Goal: Task Accomplishment & Management: Manage account settings

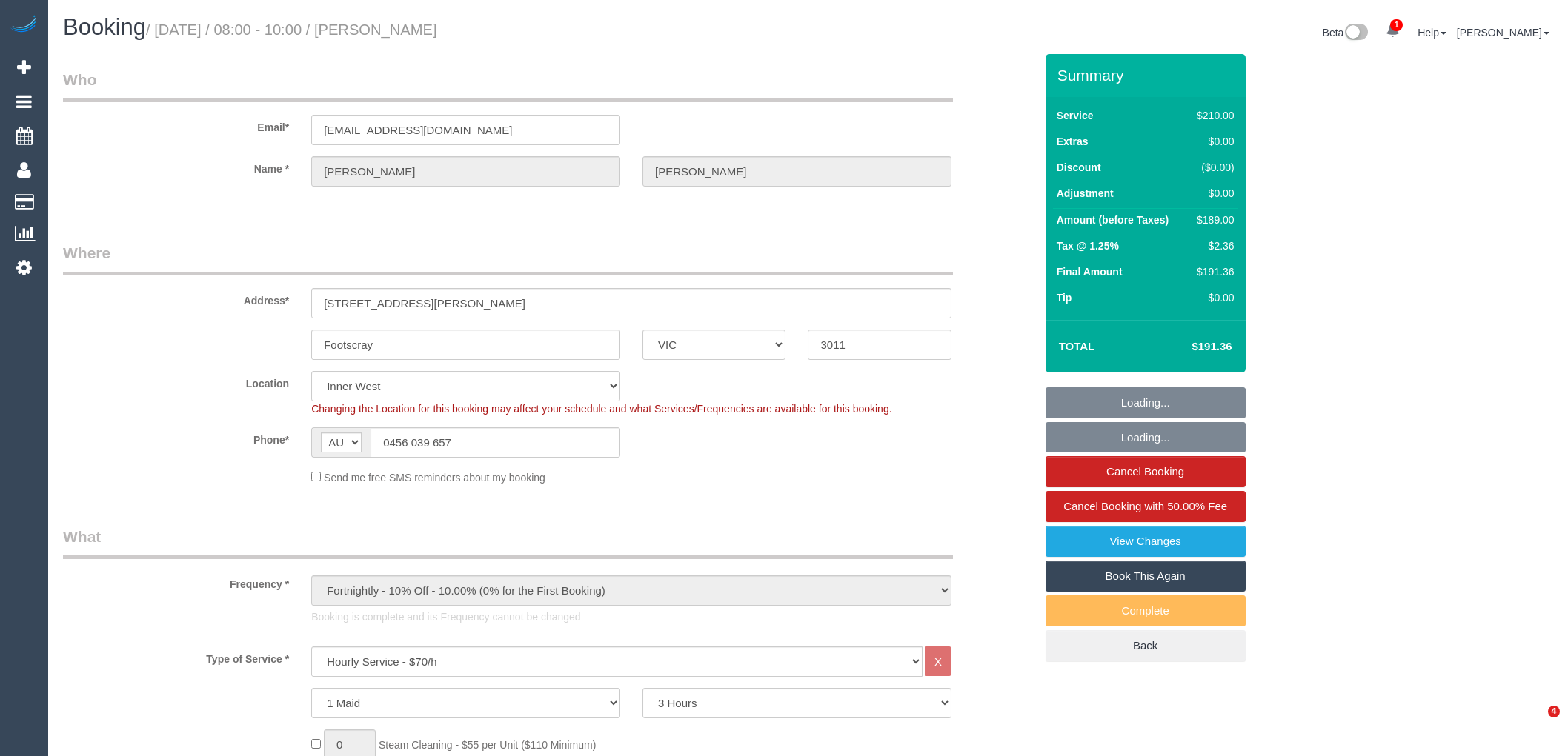
select select "VIC"
select select "180"
select select "object:772"
select select "number:29"
select select "number:14"
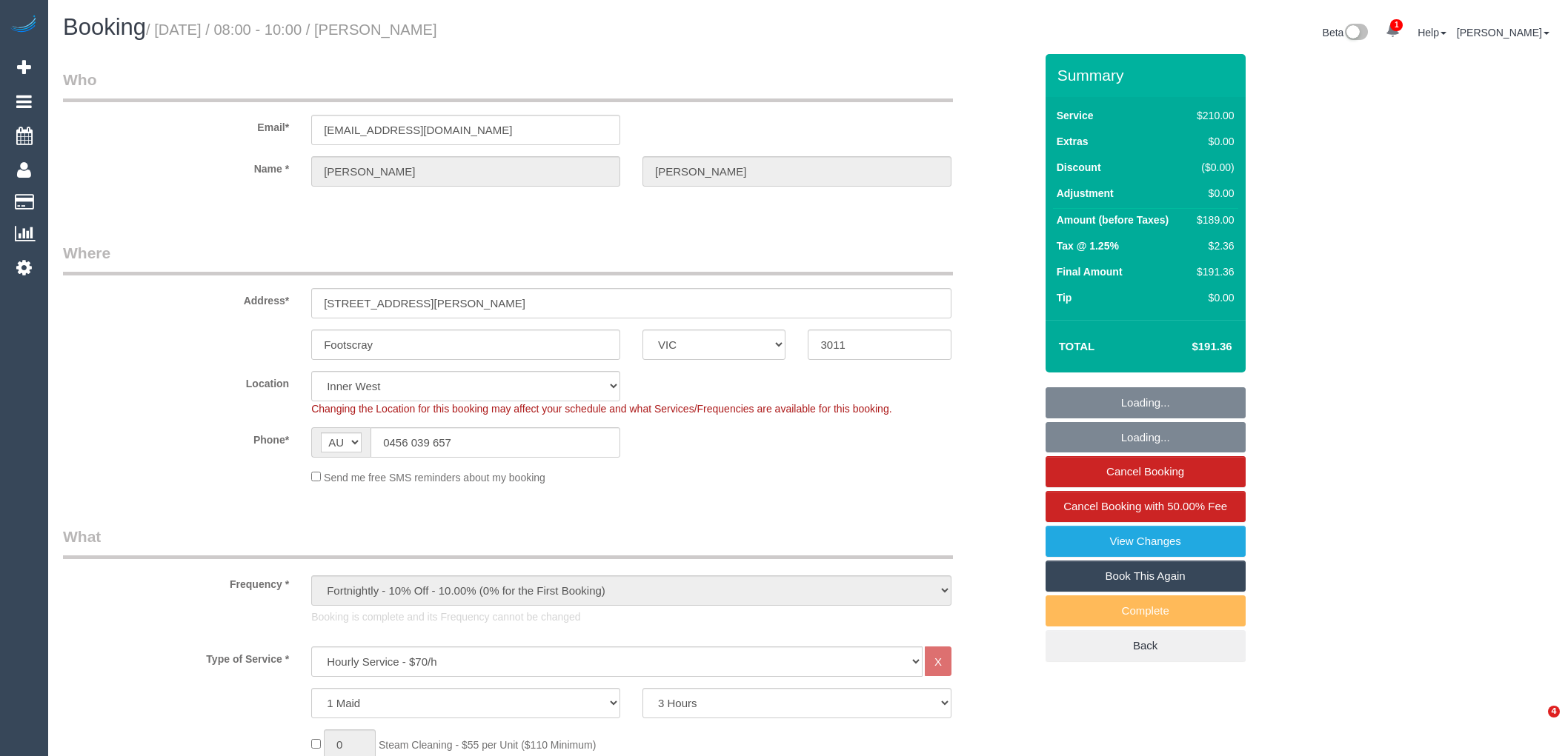
select select "number:19"
select select "number:25"
select select "number:34"
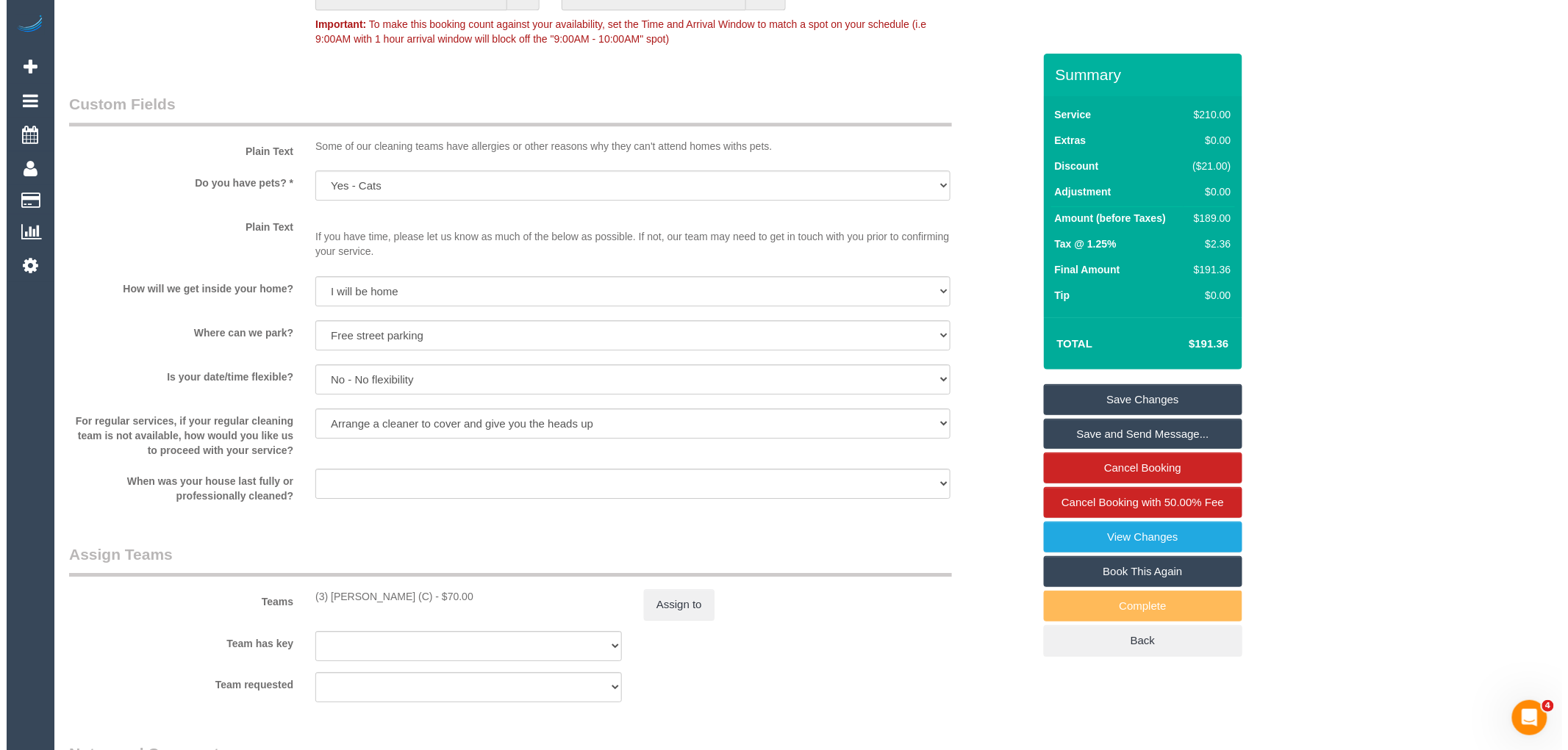
scroll to position [1959, 0]
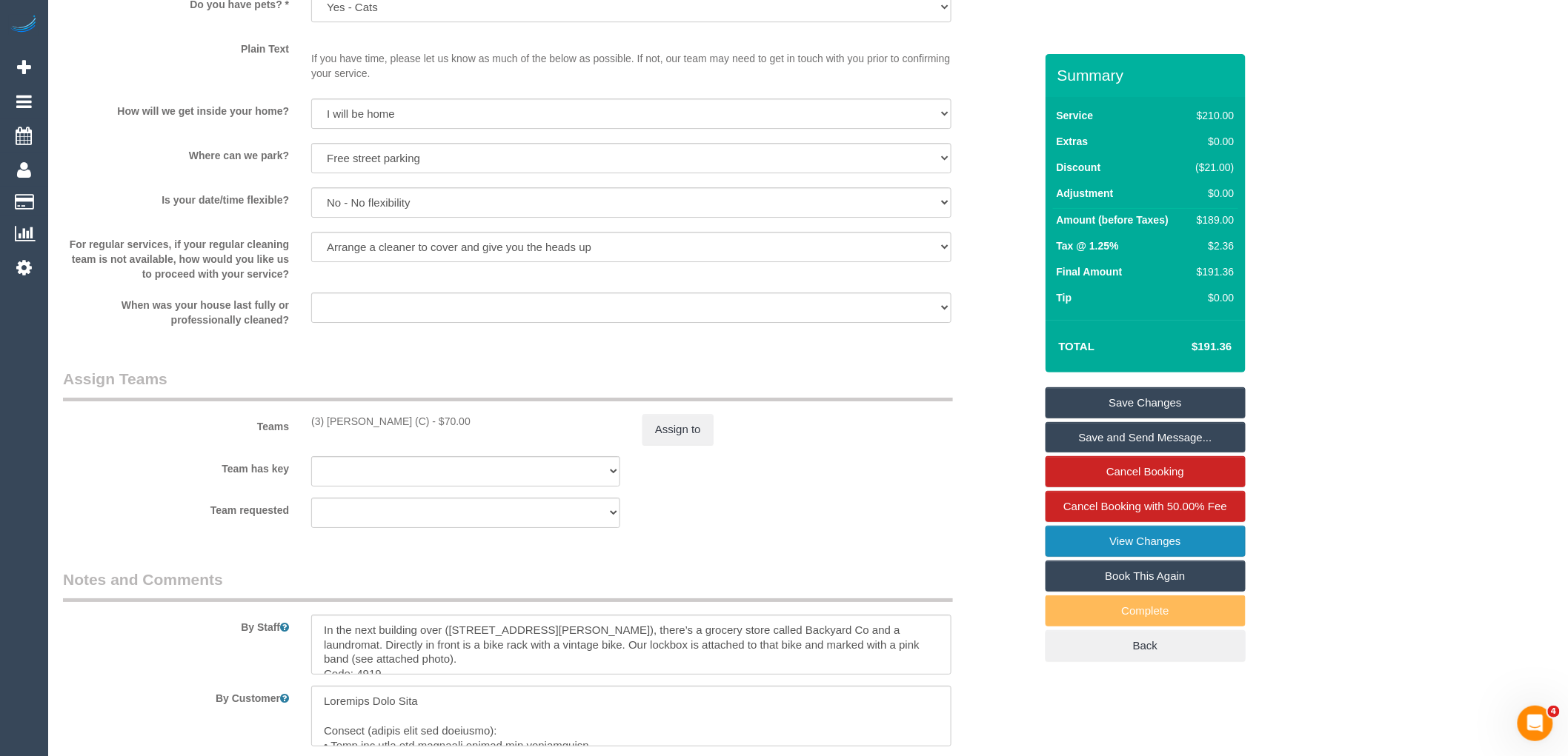
click at [1195, 541] on link "View Changes" at bounding box center [1145, 541] width 200 height 31
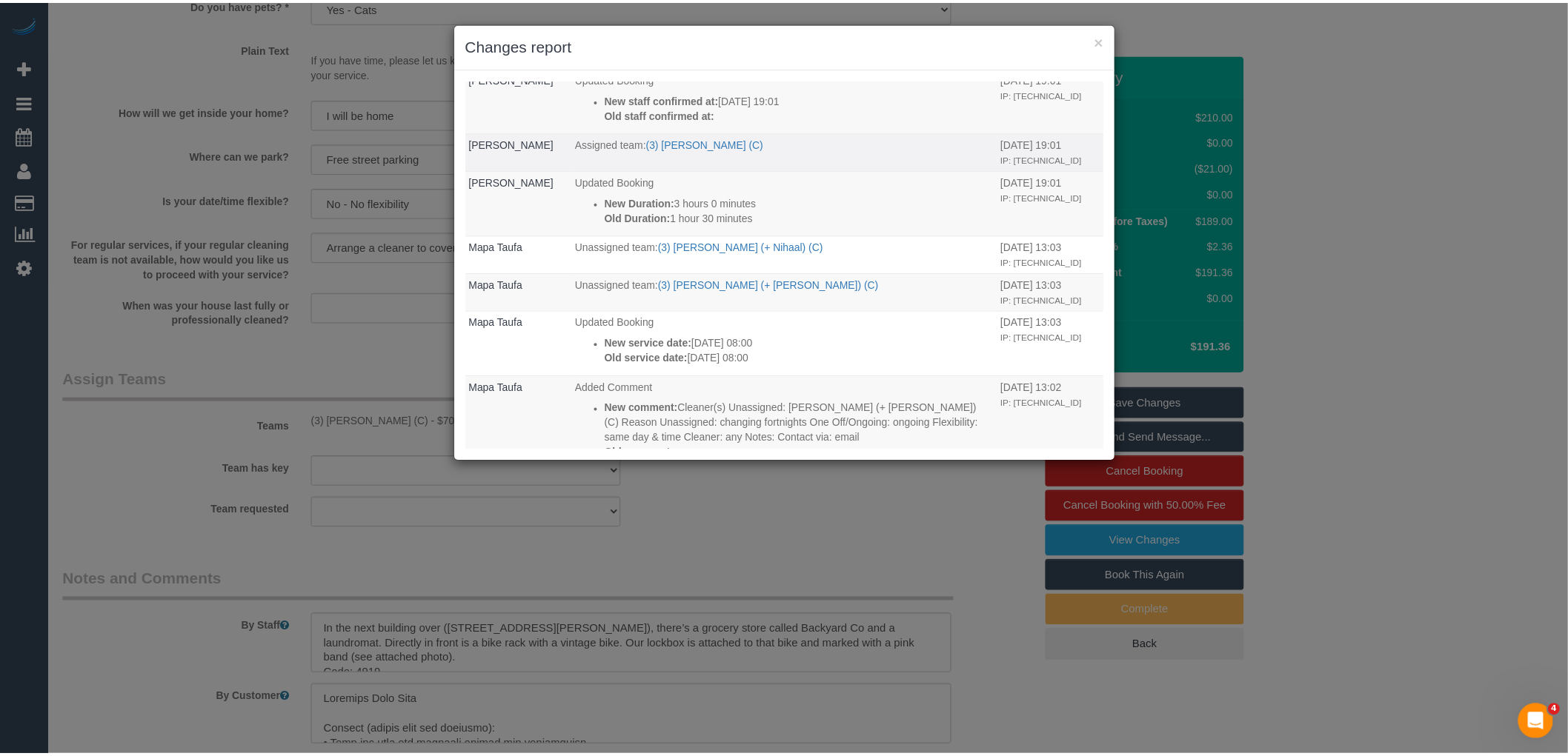
scroll to position [1317, 0]
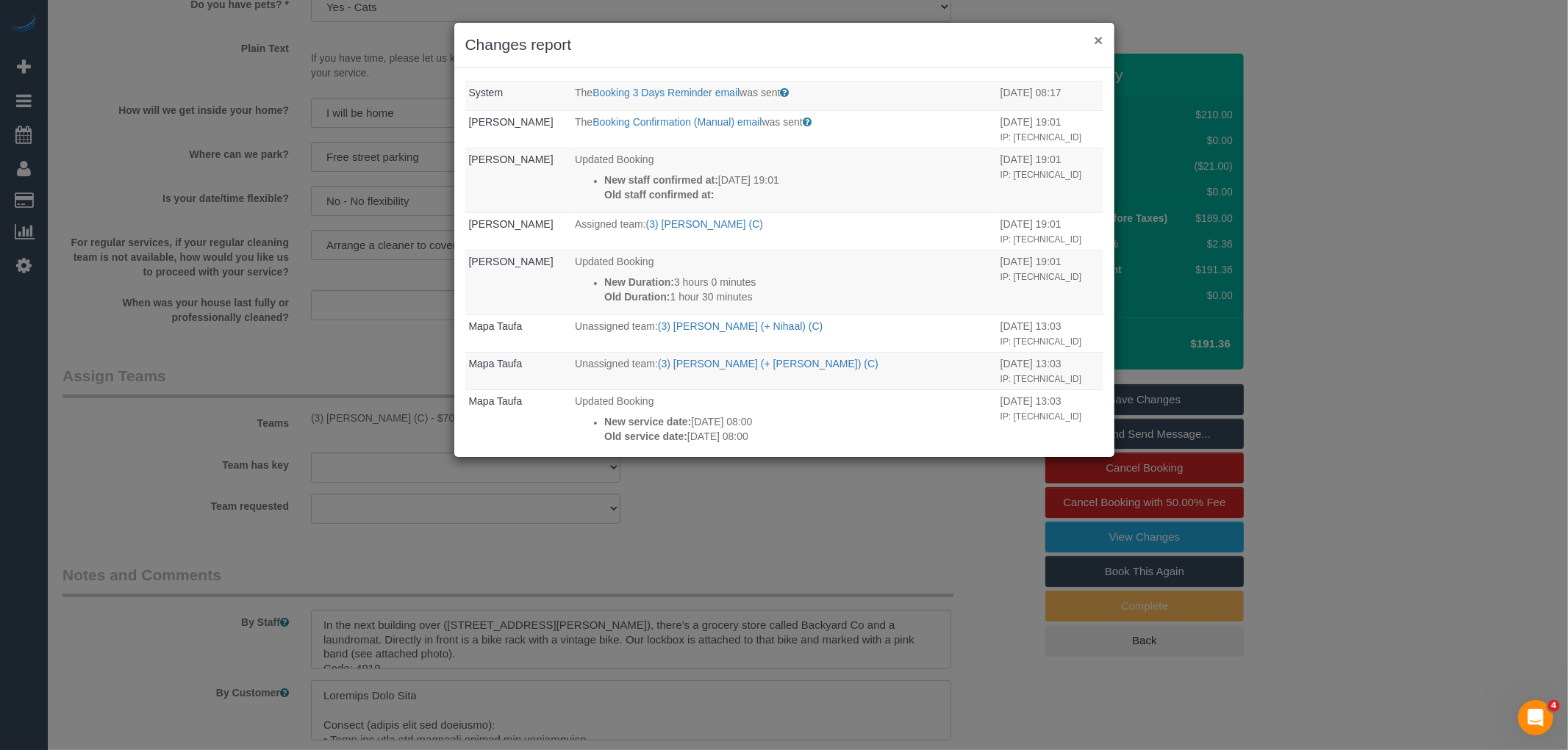
click at [1096, 35] on button "×" at bounding box center [1098, 40] width 9 height 15
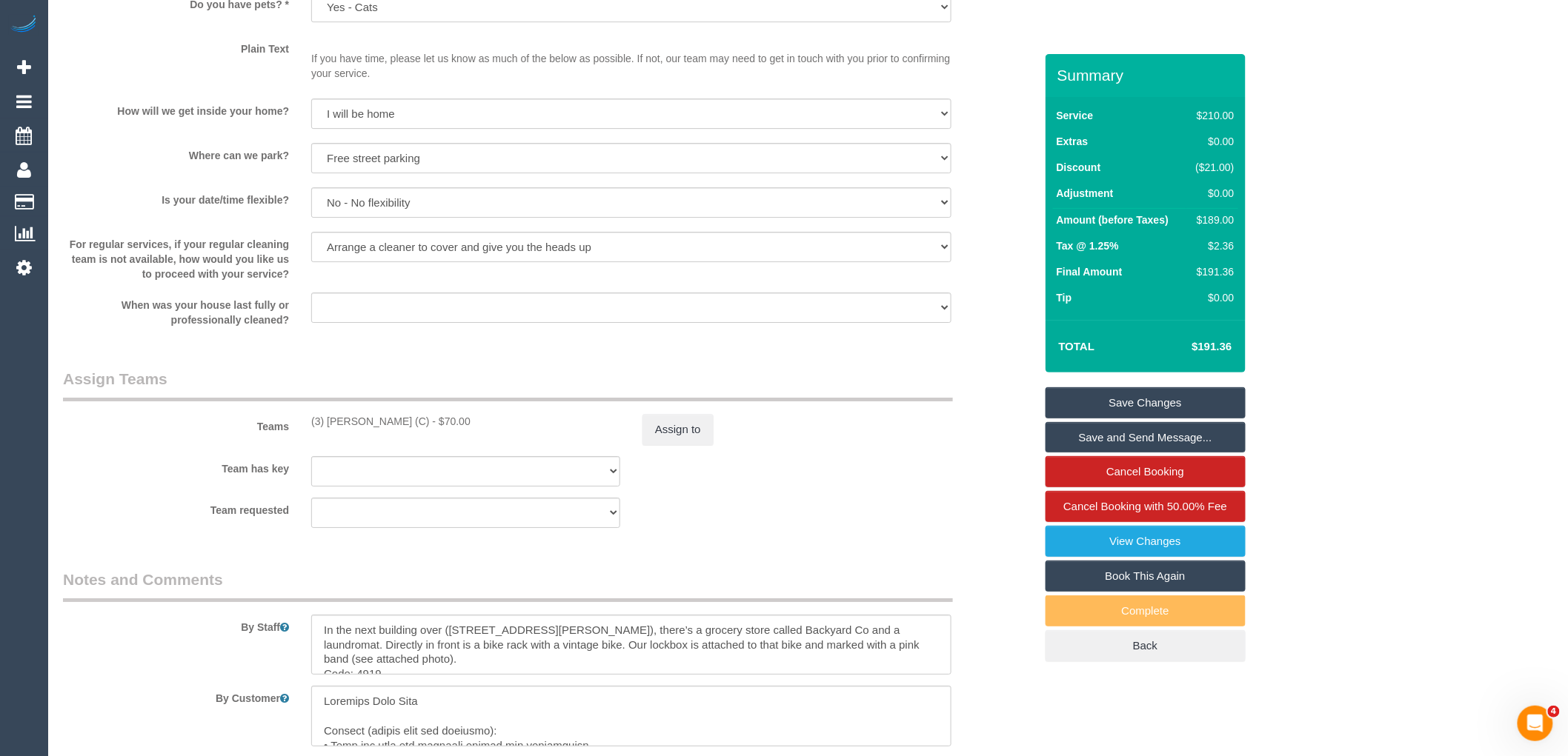
click at [714, 446] on div "Assign to" at bounding box center [797, 429] width 332 height 31
click at [675, 440] on button "Assign to" at bounding box center [678, 429] width 71 height 31
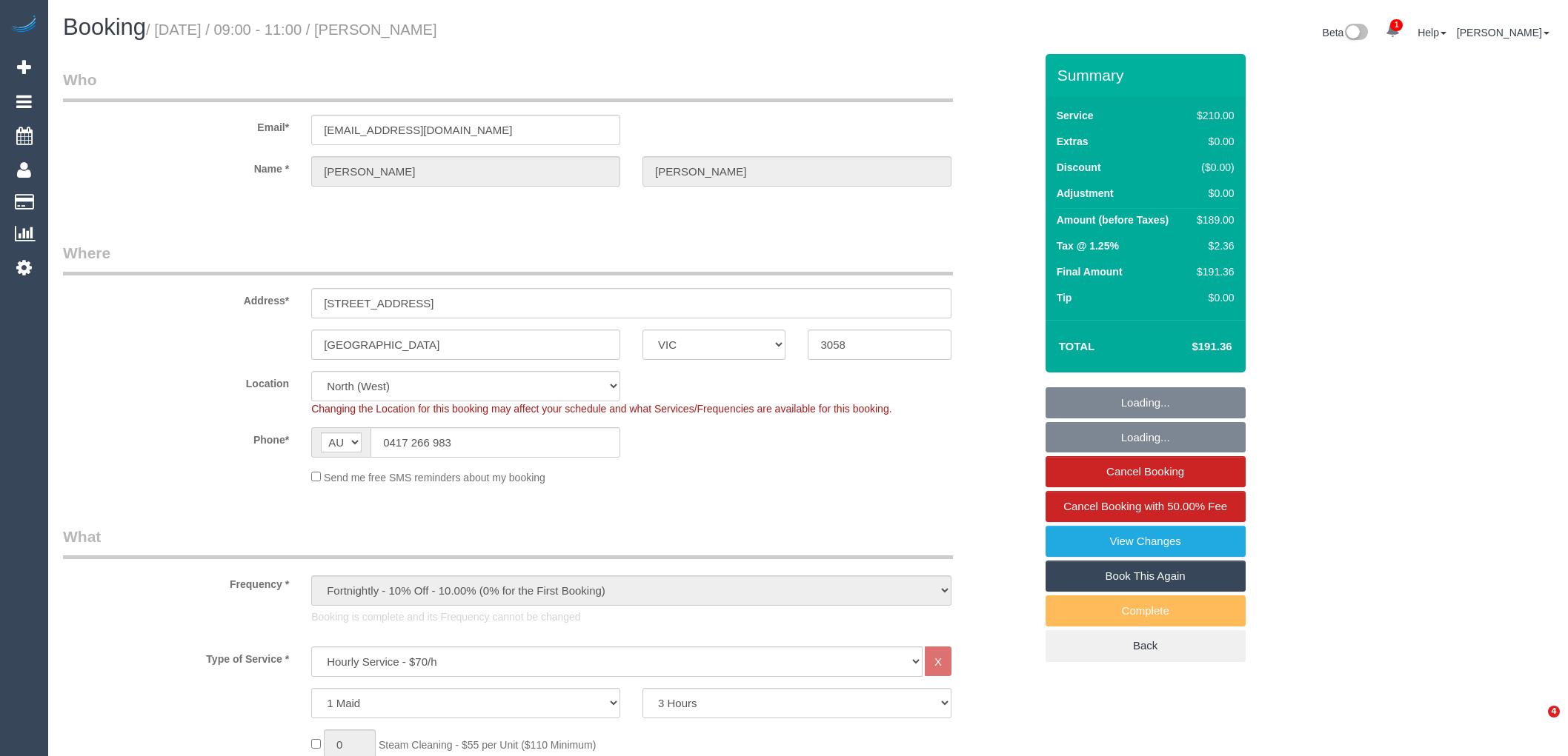
select select "VIC"
select select "180"
select select "string:stripe-pm_1NkIra2GScqysDRVTPnKb81r"
select select "number:28"
select select "number:17"
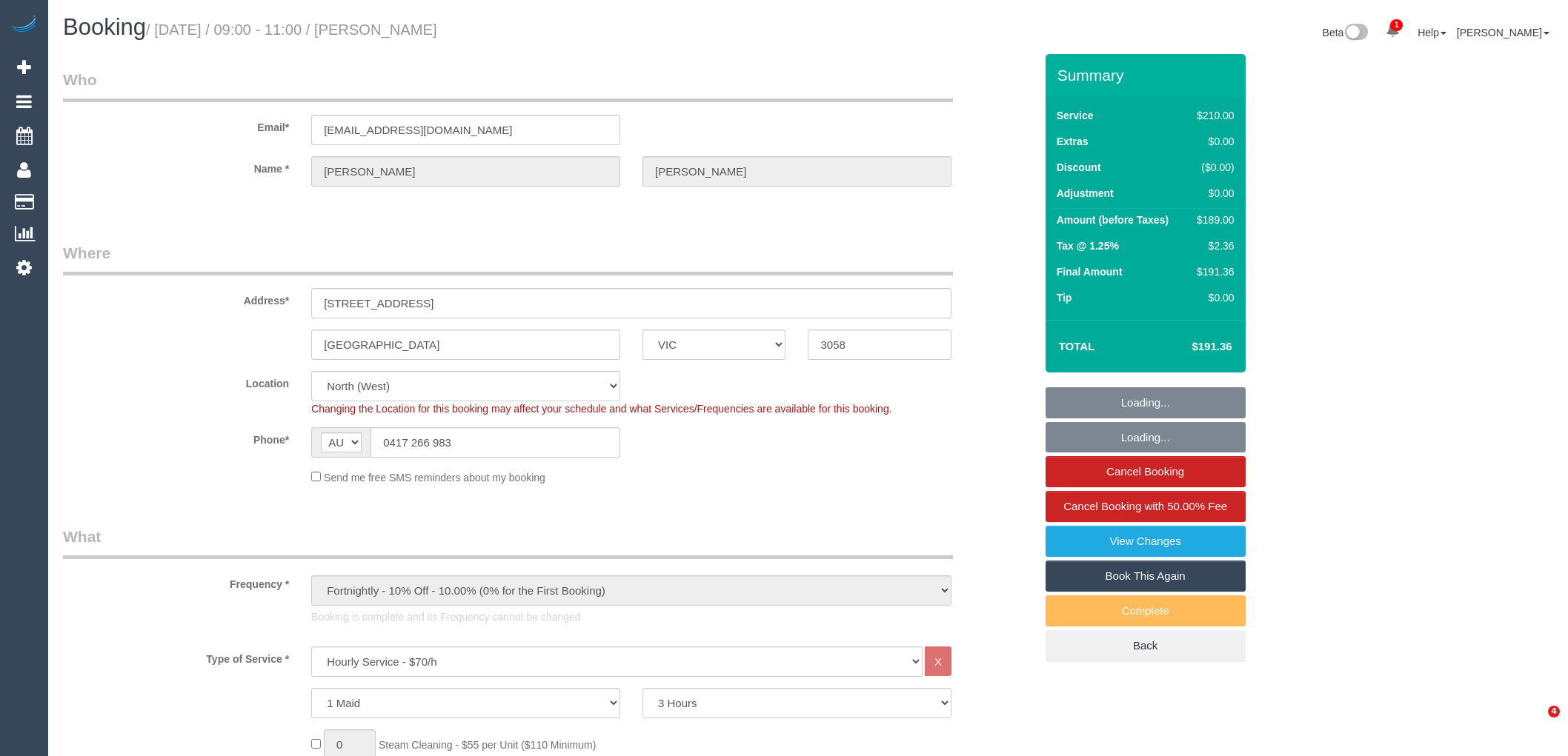
select select "number:19"
select select "number:36"
select select "number:35"
select select "object:863"
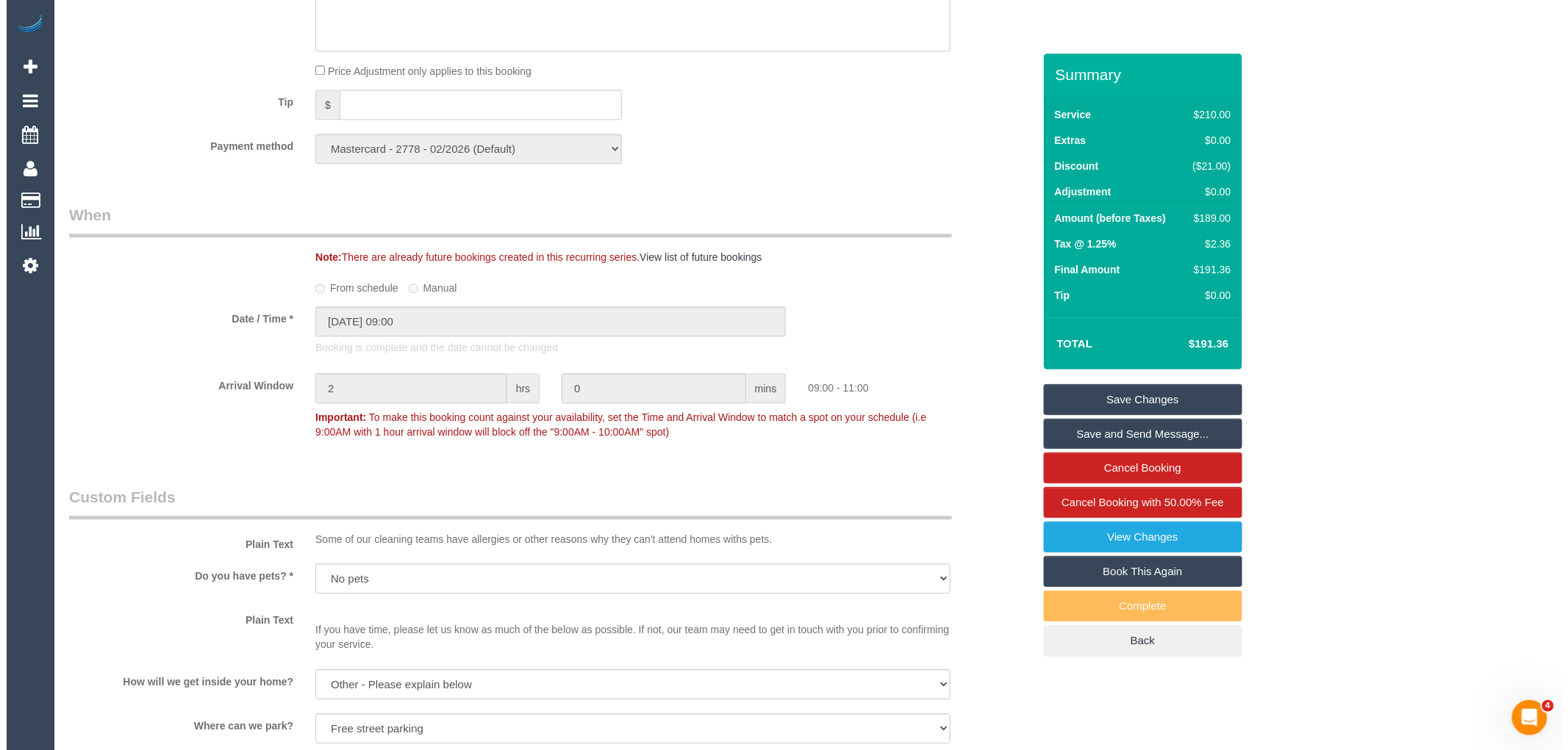
scroll to position [2041, 0]
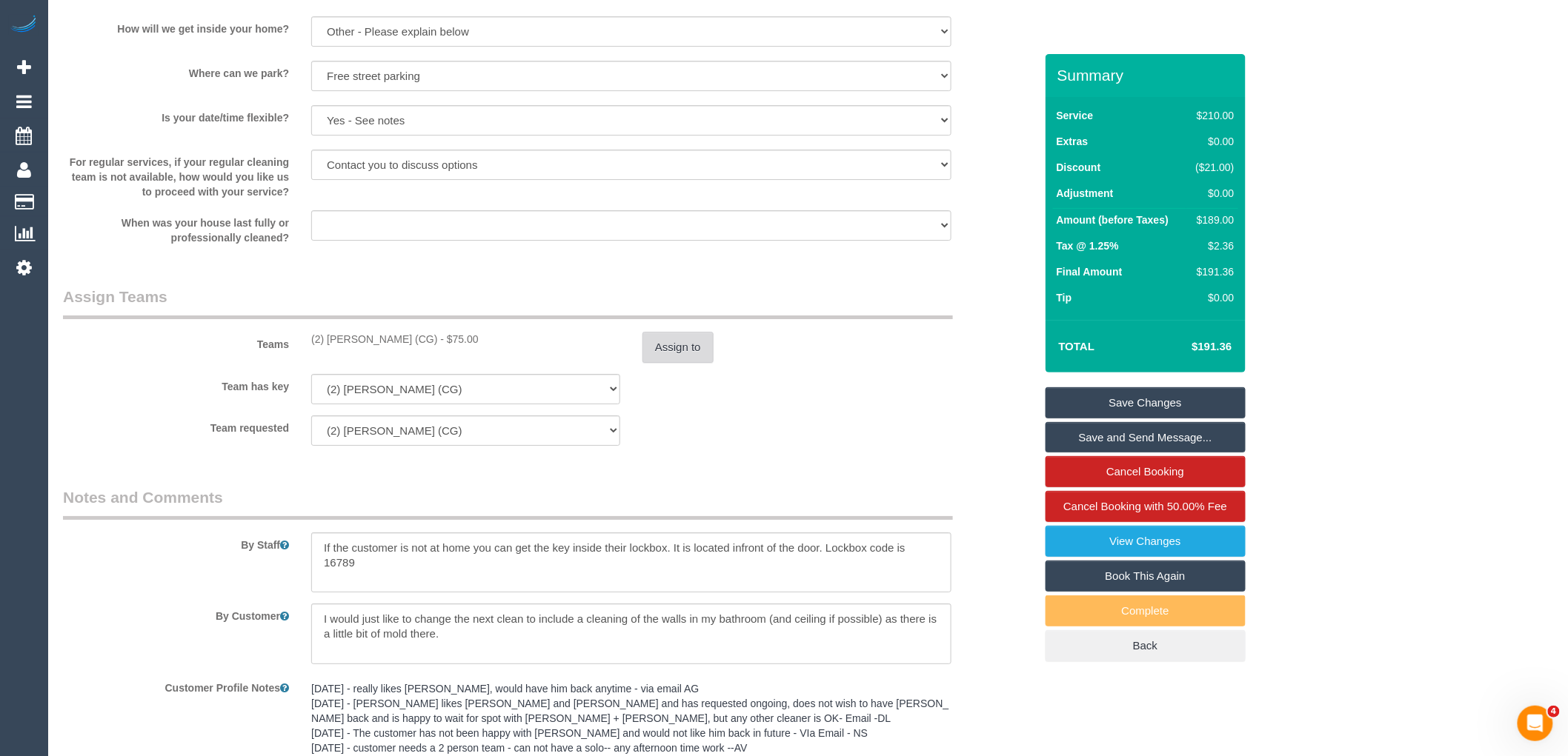
click at [668, 363] on button "Assign to" at bounding box center [678, 347] width 71 height 31
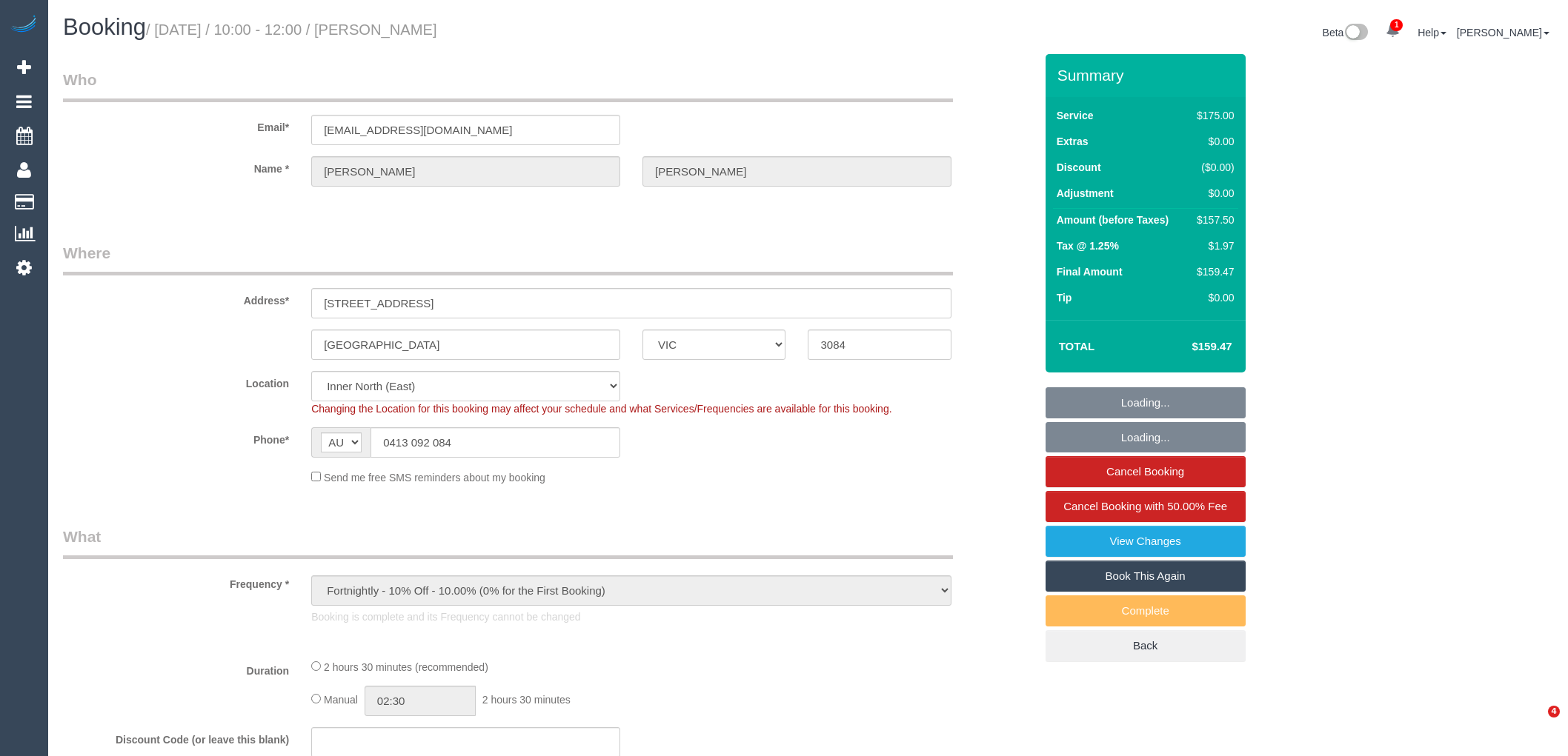
select select "VIC"
select select "string:stripe-pm_1RTuXC2GScqysDRV2vUyy1u0"
select select "object:1508"
select select "150"
select select "number:29"
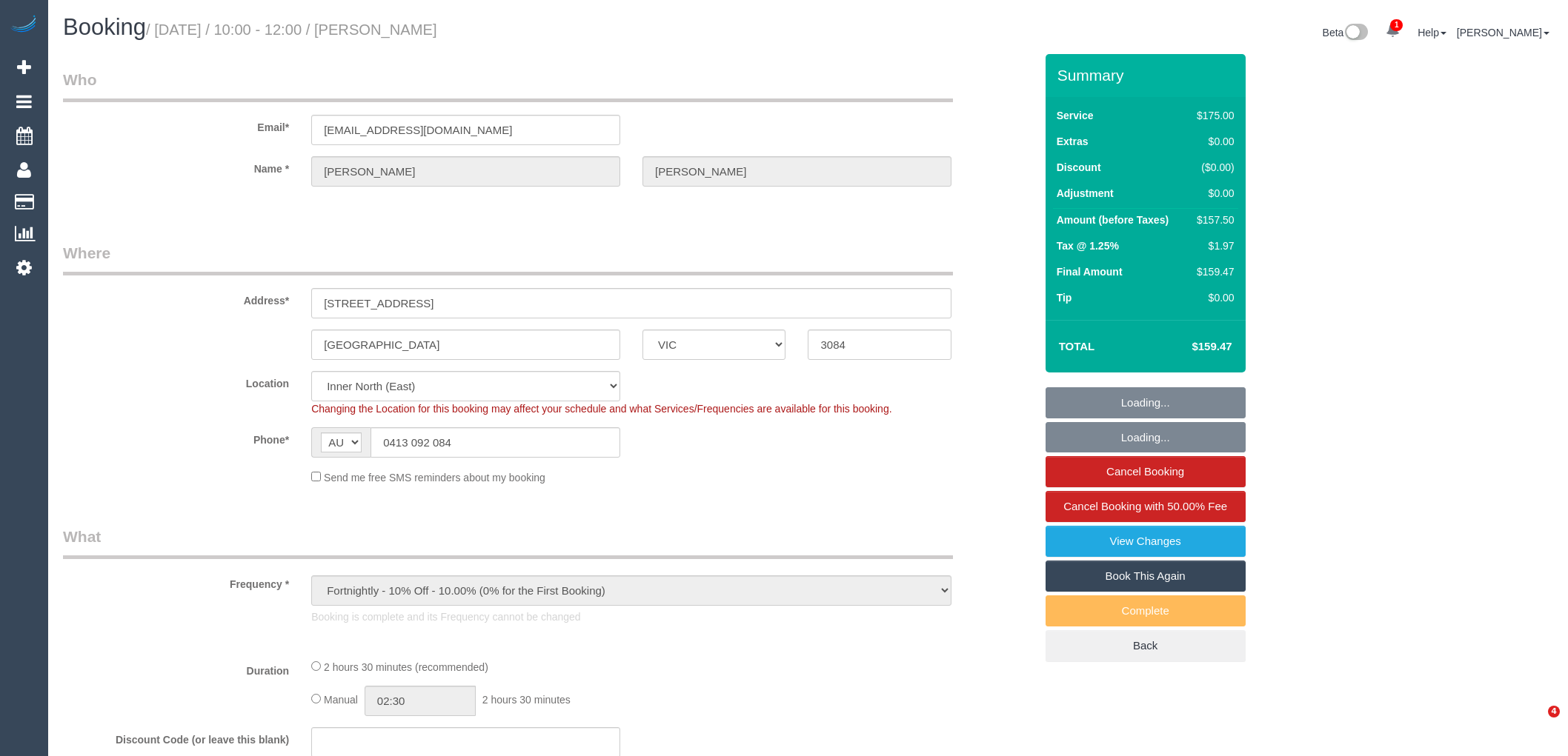
select select "number:15"
select select "number:18"
select select "number:25"
select select "number:34"
select select "number:12"
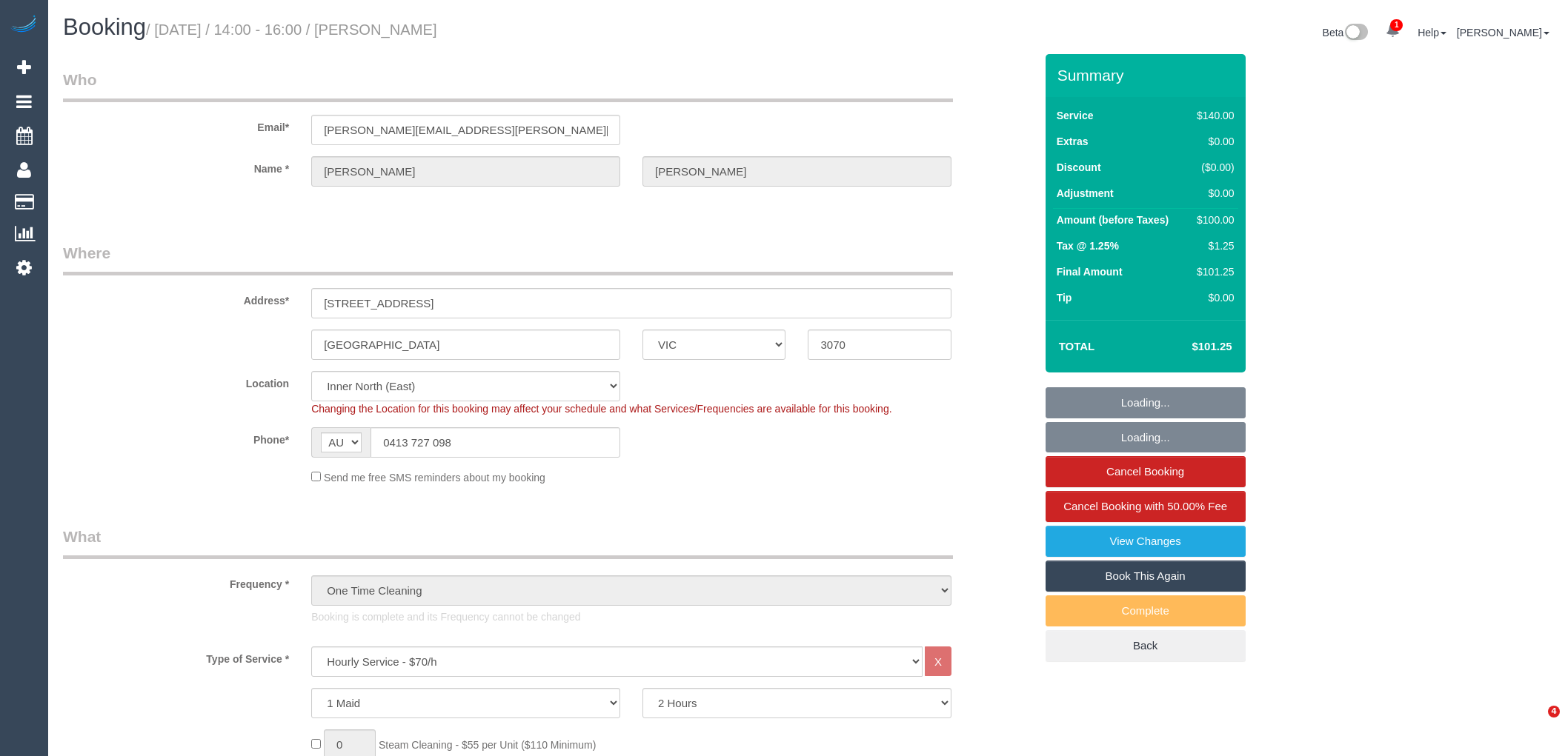
select select "VIC"
select select "string:stripe-pm_1RVfh22GScqysDRVupBKjYhU"
select select "number:29"
select select "number:14"
select select "number:19"
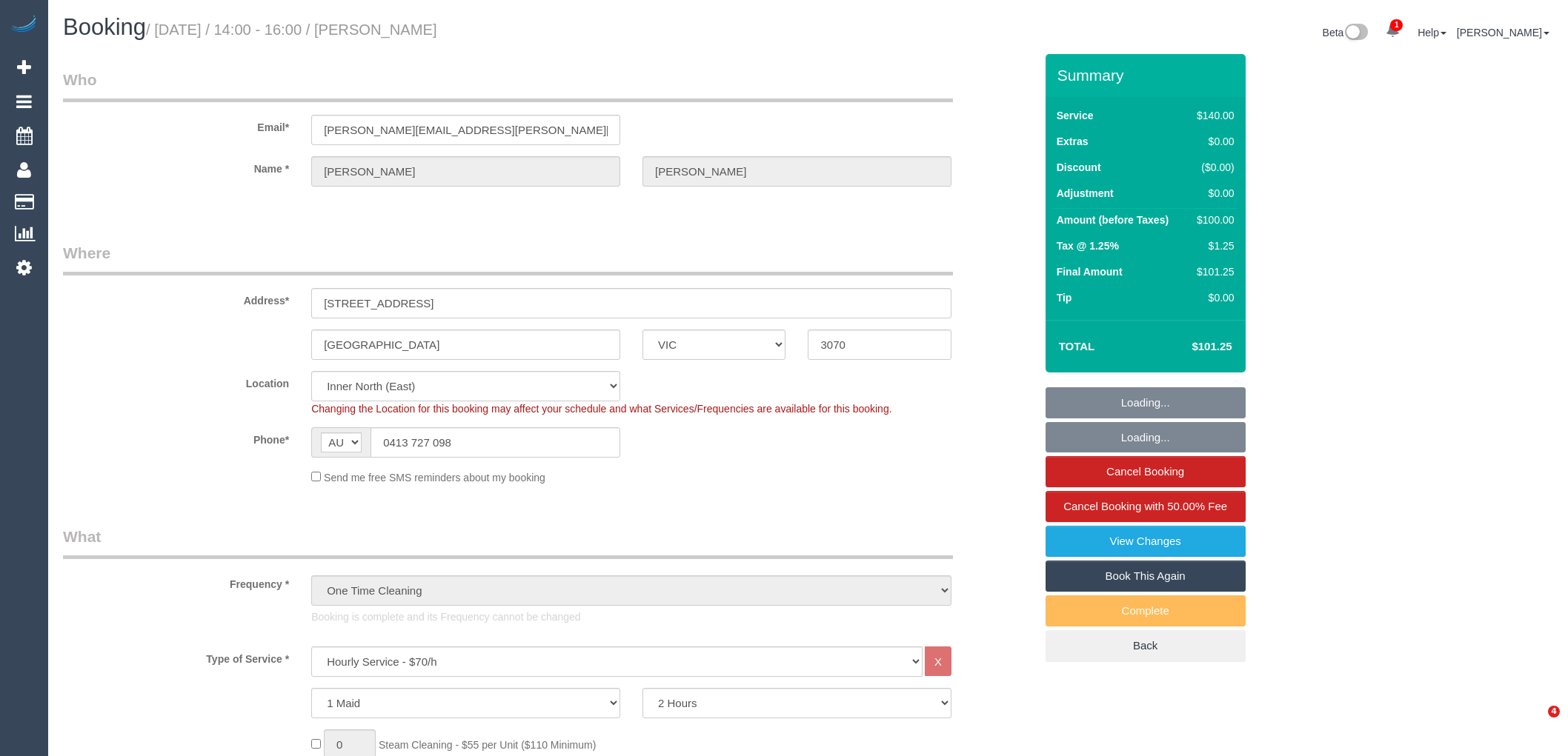
select select "number:22"
select select "number:26"
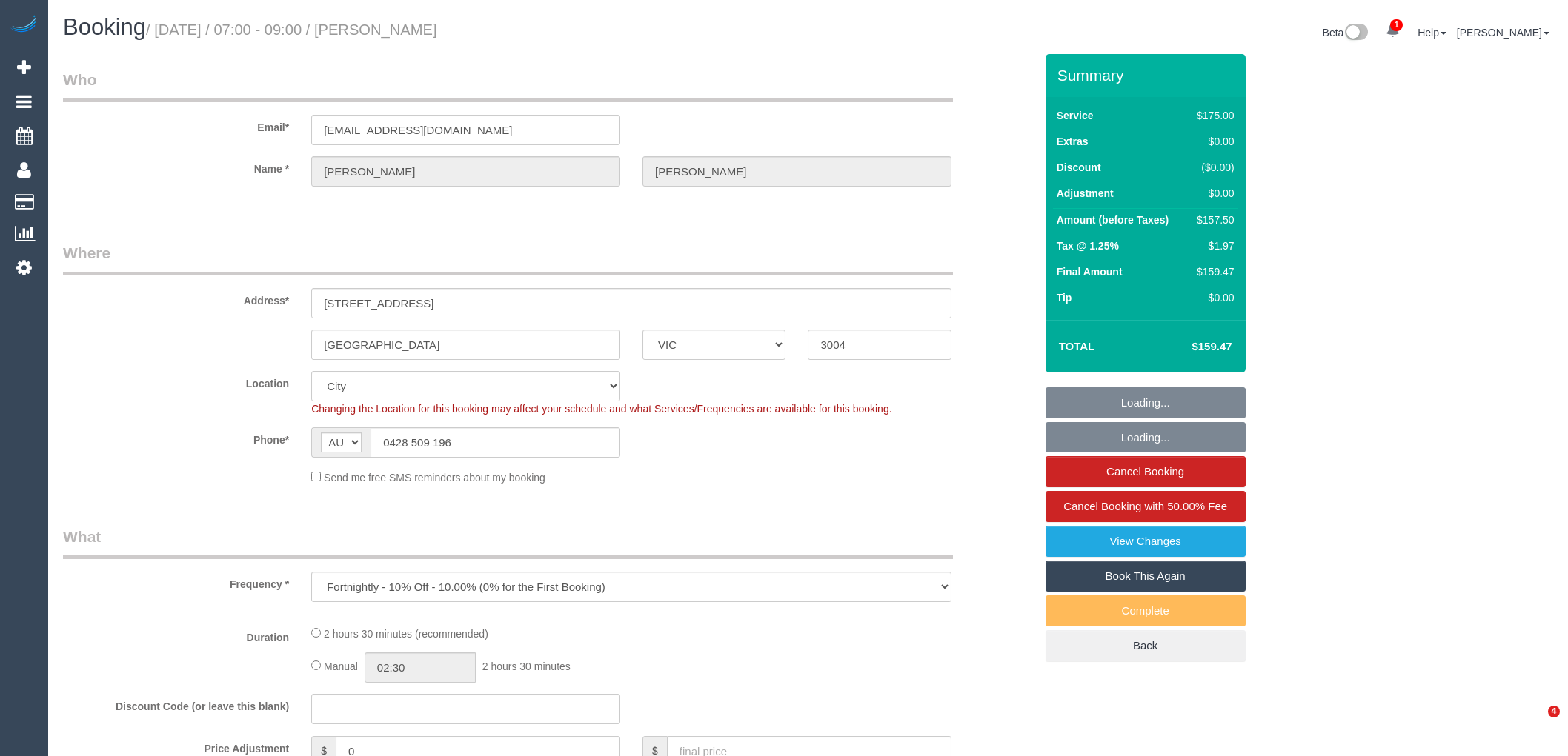
select select "VIC"
select select "number:27"
select select "number:16"
select select "number:19"
select select "number:22"
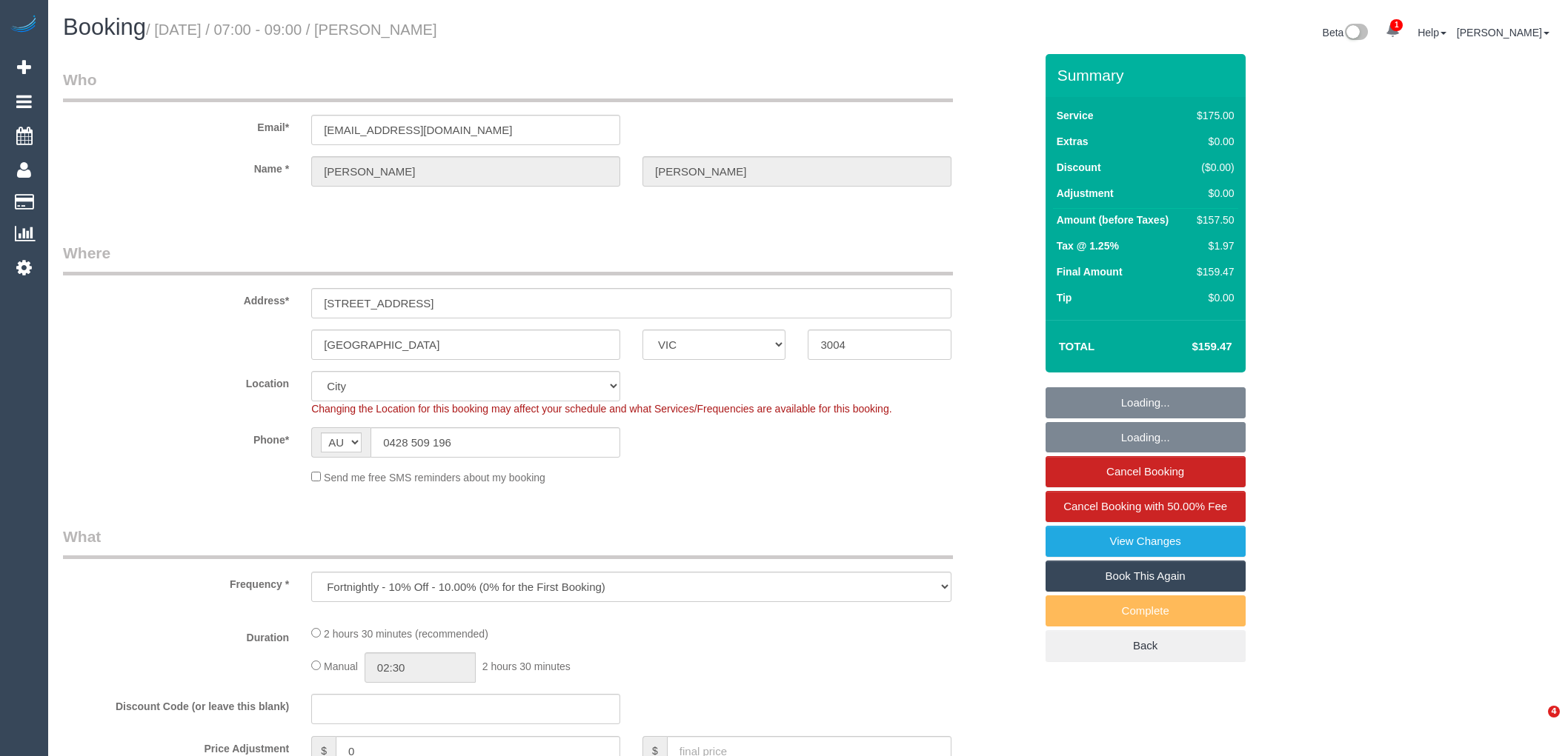
select select "number:34"
select select "number:11"
select select "object:694"
select select "150"
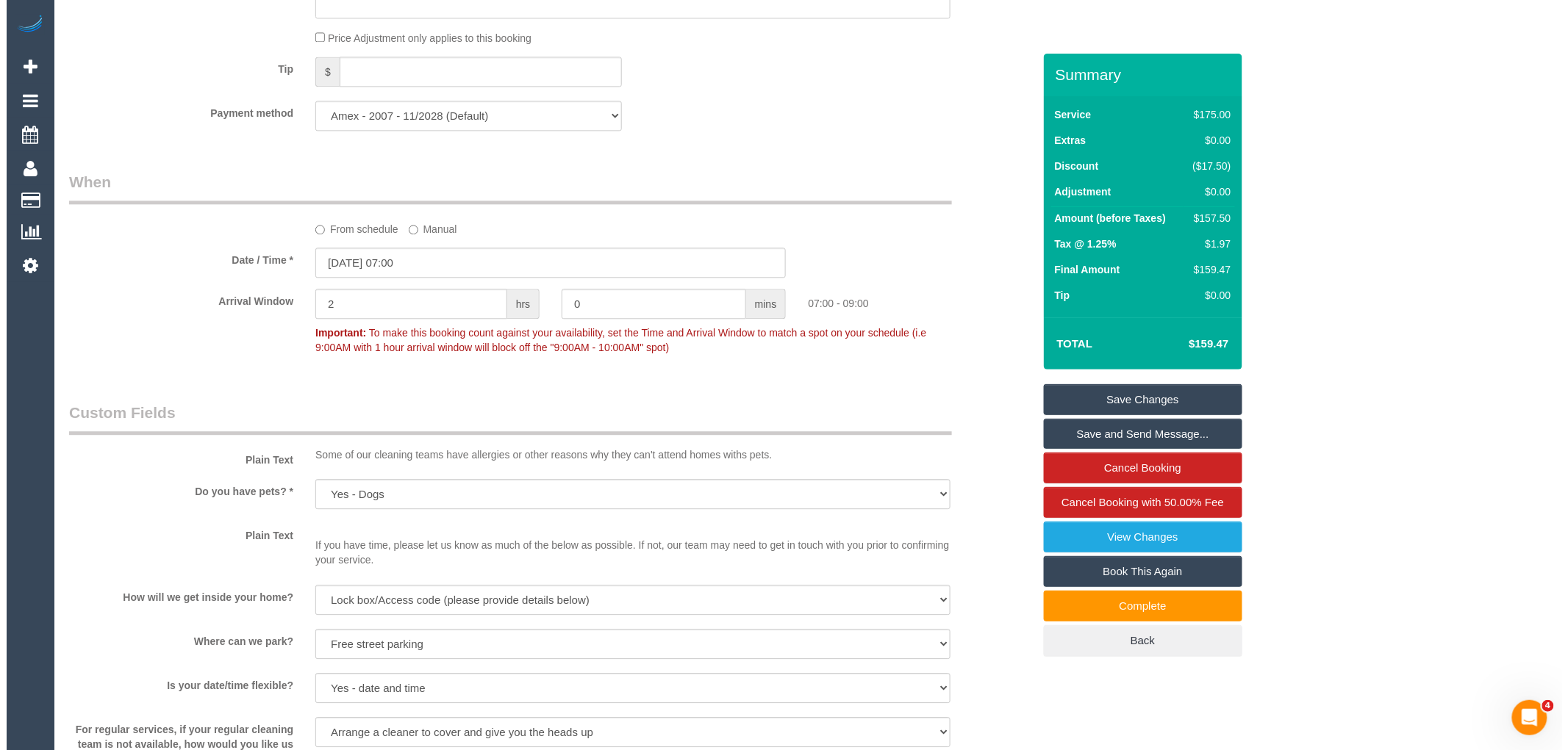
scroll to position [1959, 0]
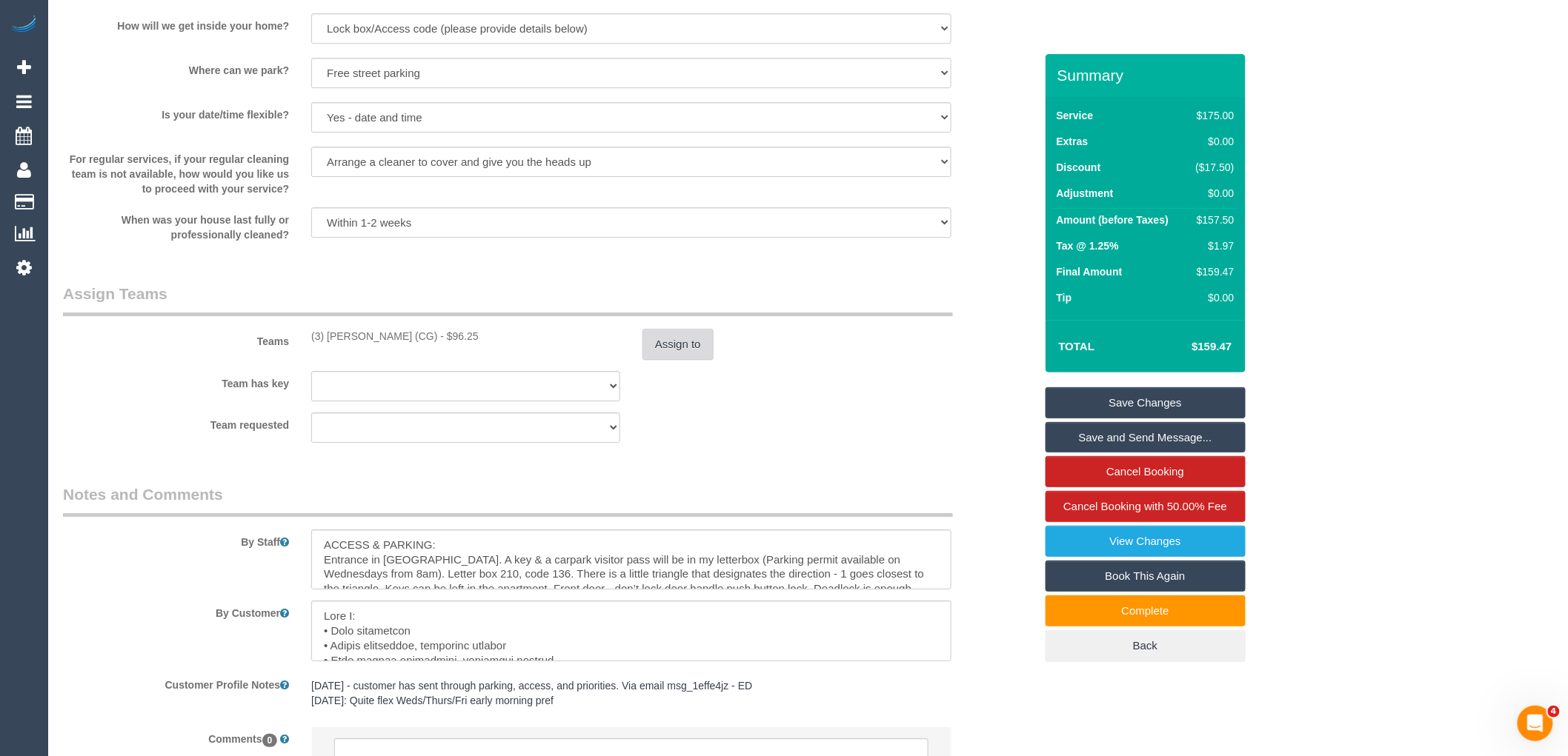
click at [665, 353] on button "Assign to" at bounding box center [678, 344] width 71 height 31
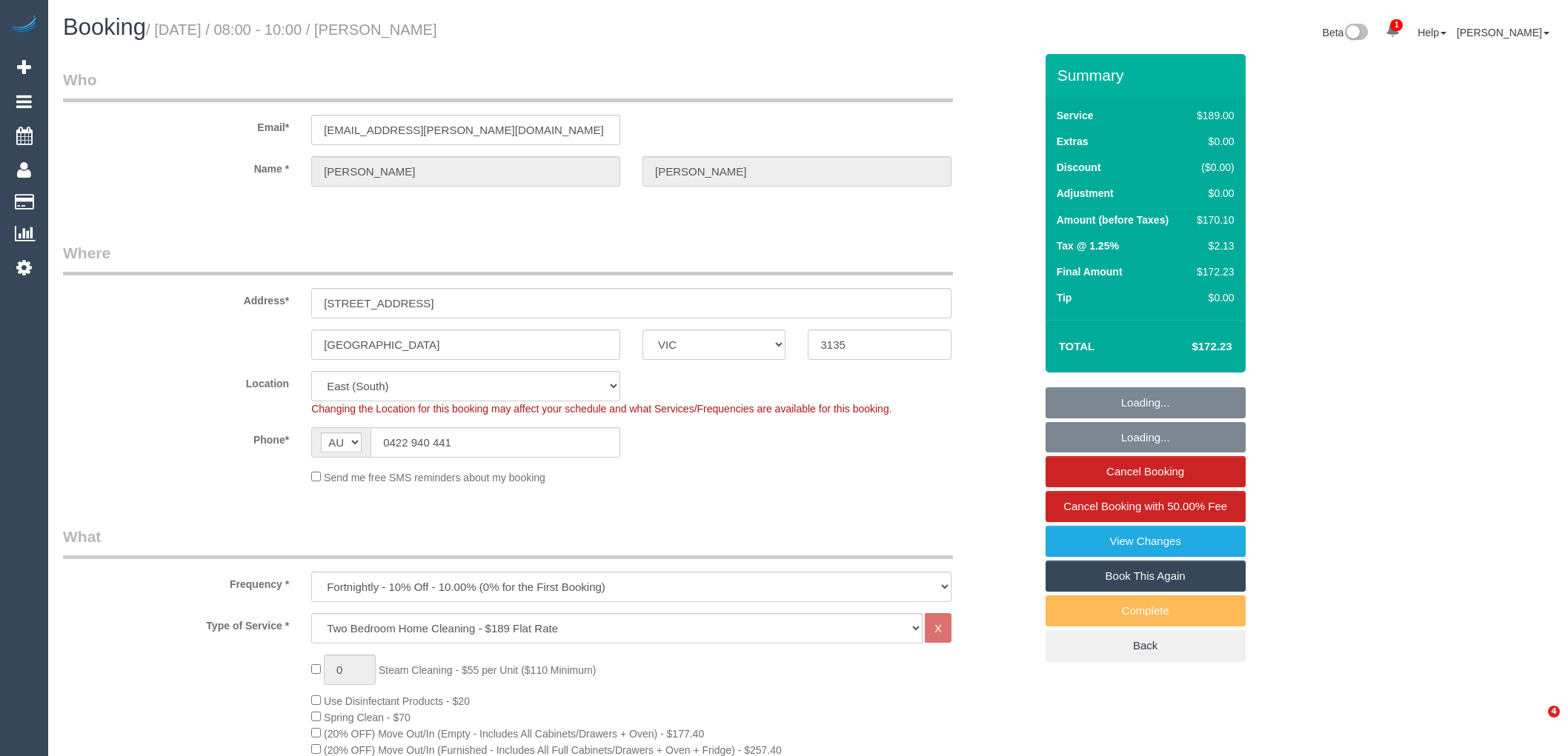
select select "VIC"
select select "string:stripe-pm_1PDPC42GScqysDRVeJ5vE7Kd"
select select "number:28"
select select "number:15"
select select "number:18"
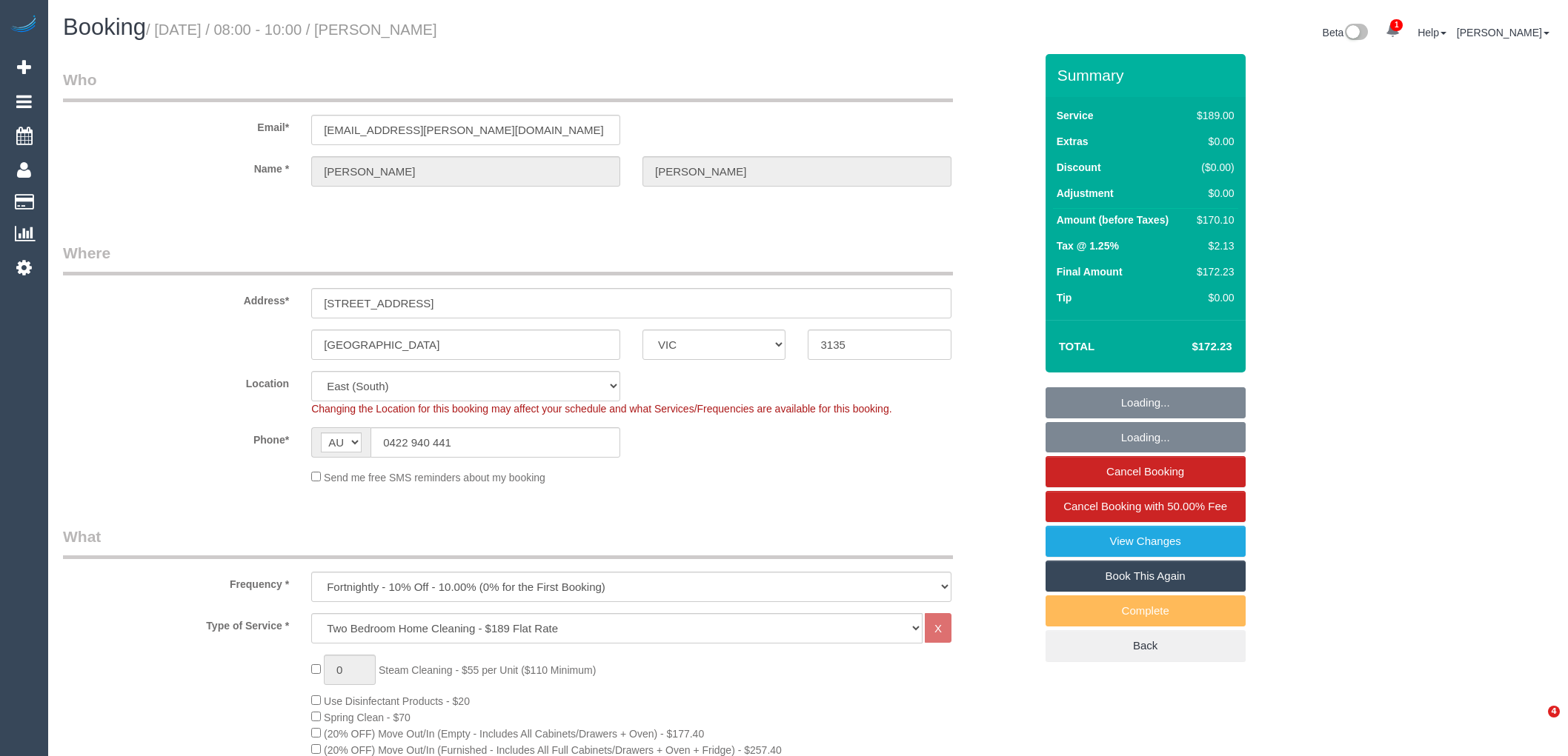
select select "number:24"
select select "number:34"
select select "number:12"
select select "spot1"
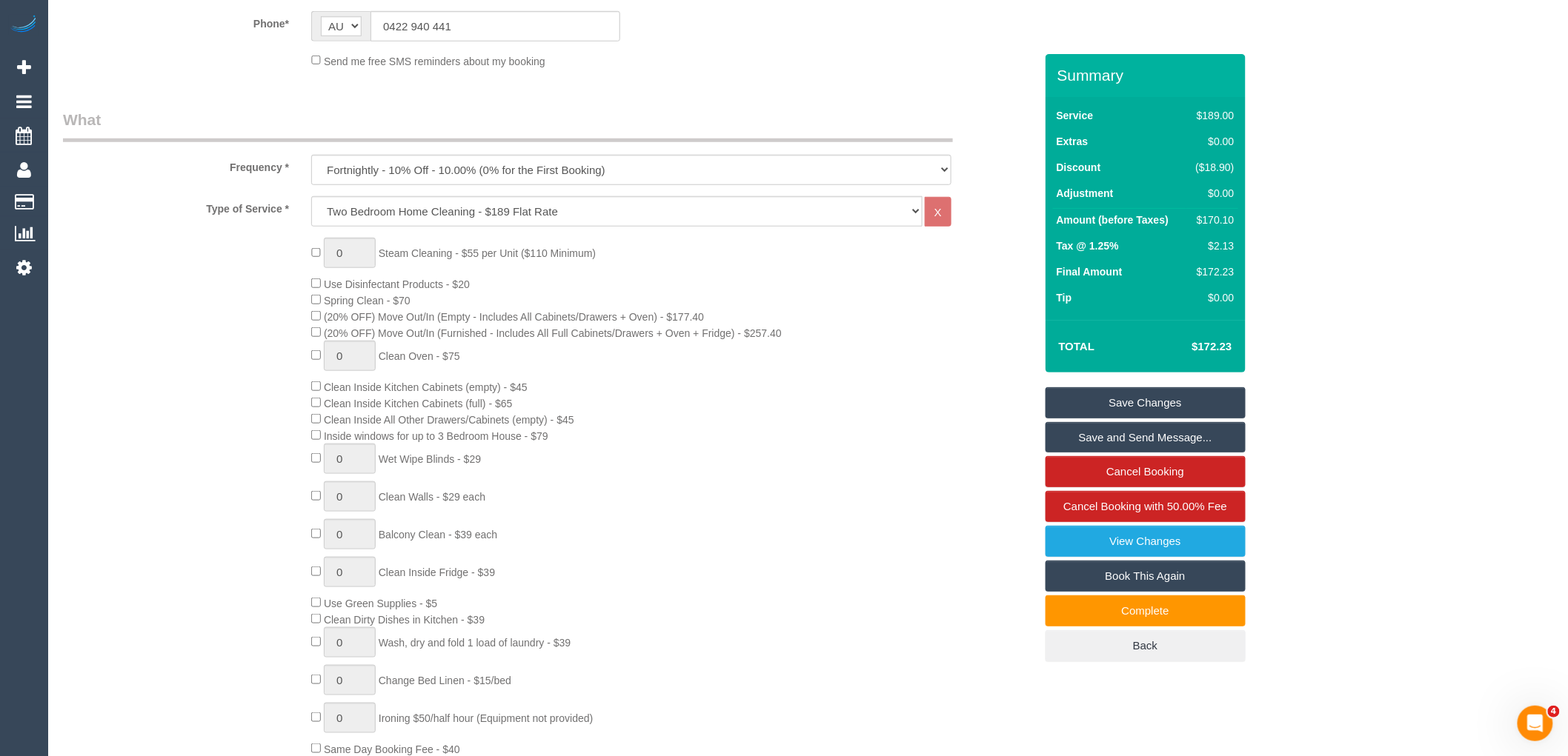
scroll to position [493, 0]
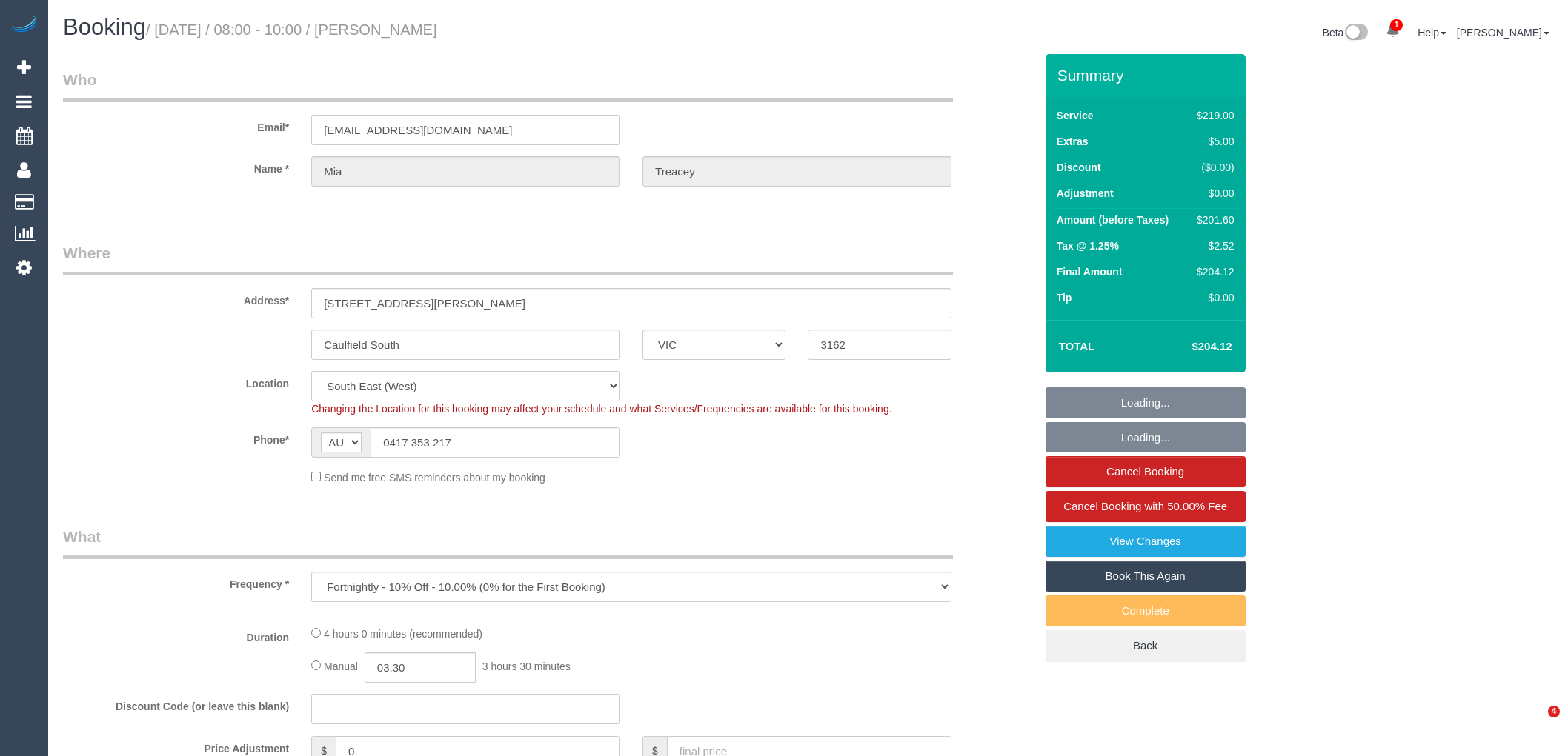
select select "VIC"
select select "object:694"
select select "string:stripe-pm_1NZ3VK2GScqysDRV0jYNojW6"
select select "number:29"
select select "number:16"
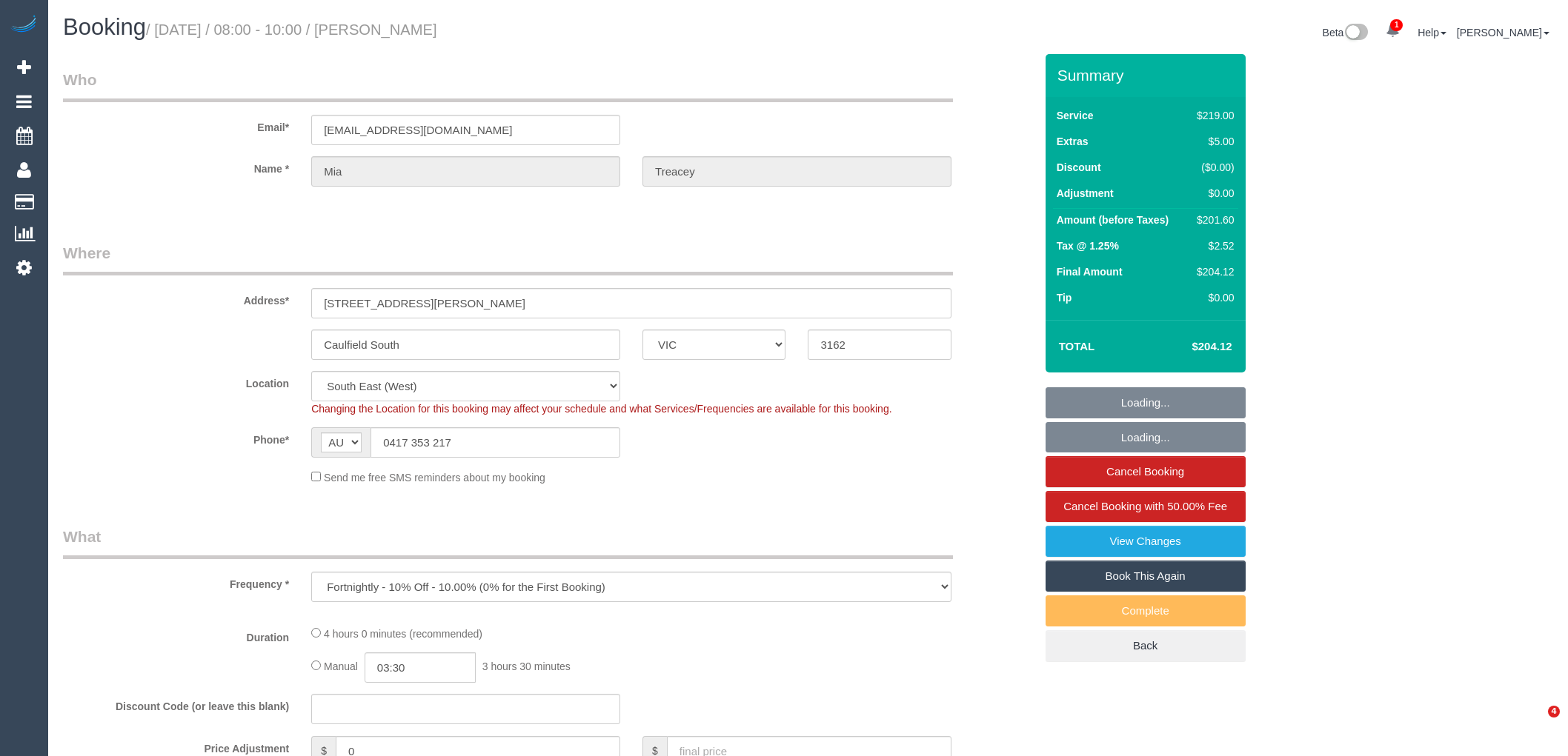
select select "number:19"
select select "number:23"
select select "number:34"
select select "number:26"
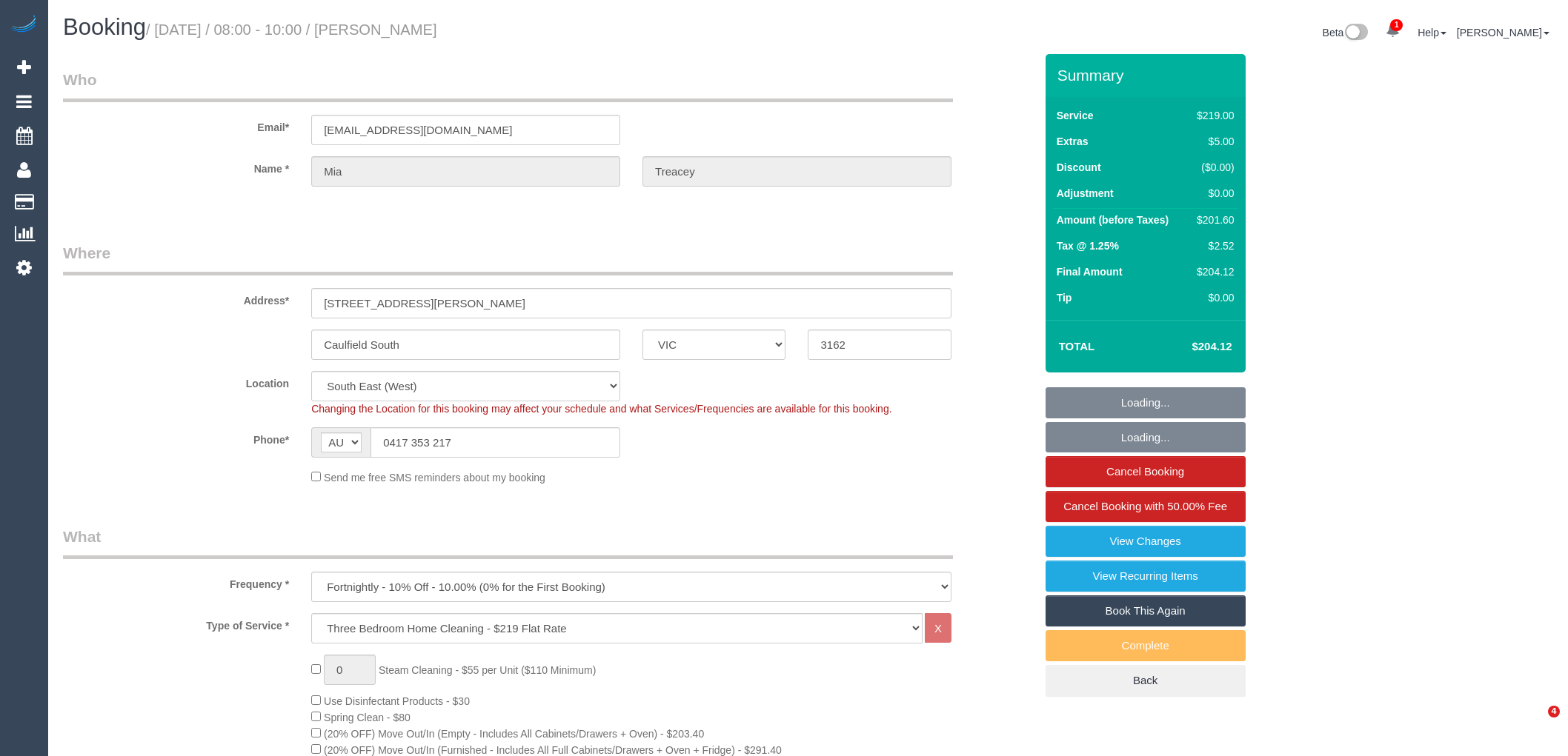
select select "spot1"
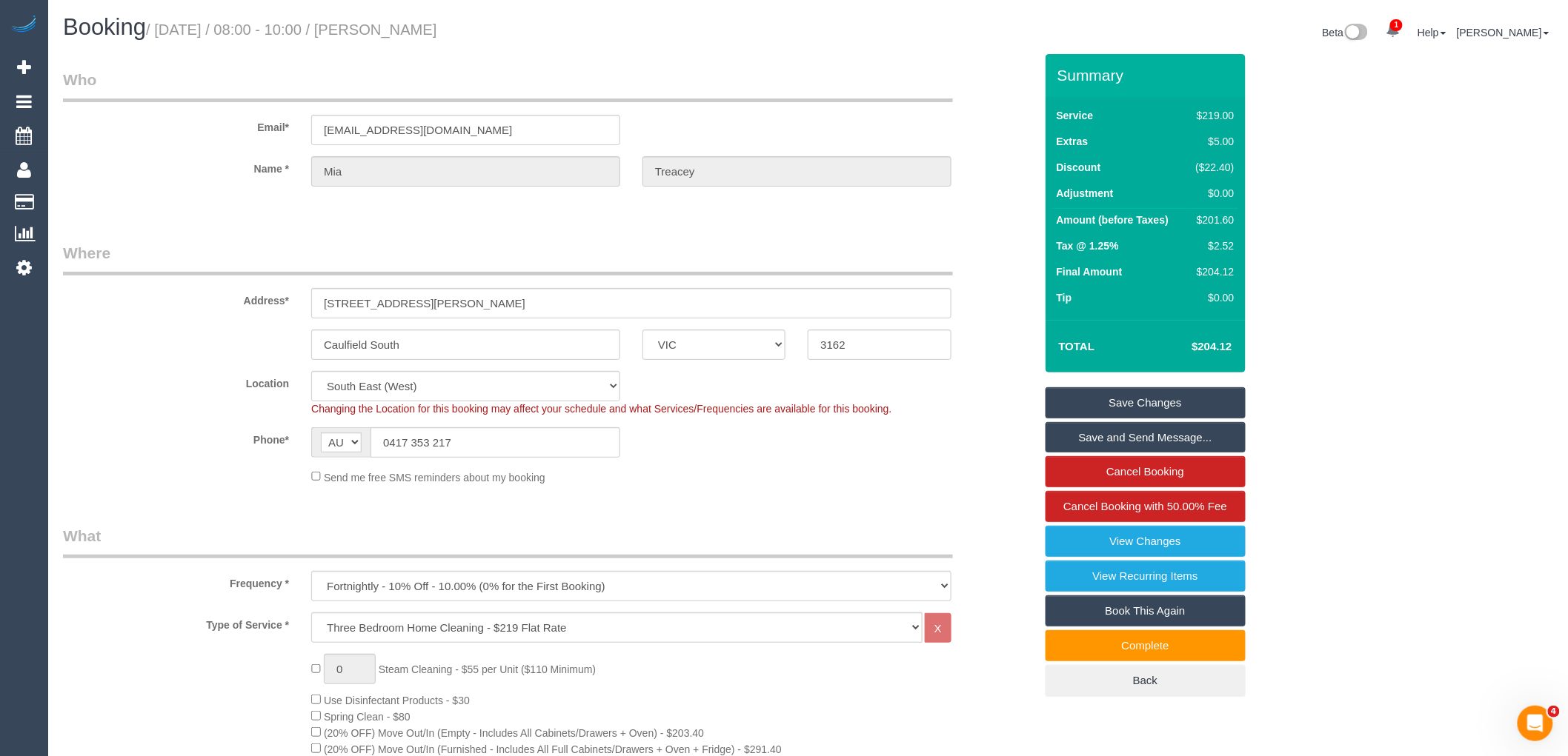
scroll to position [411, 0]
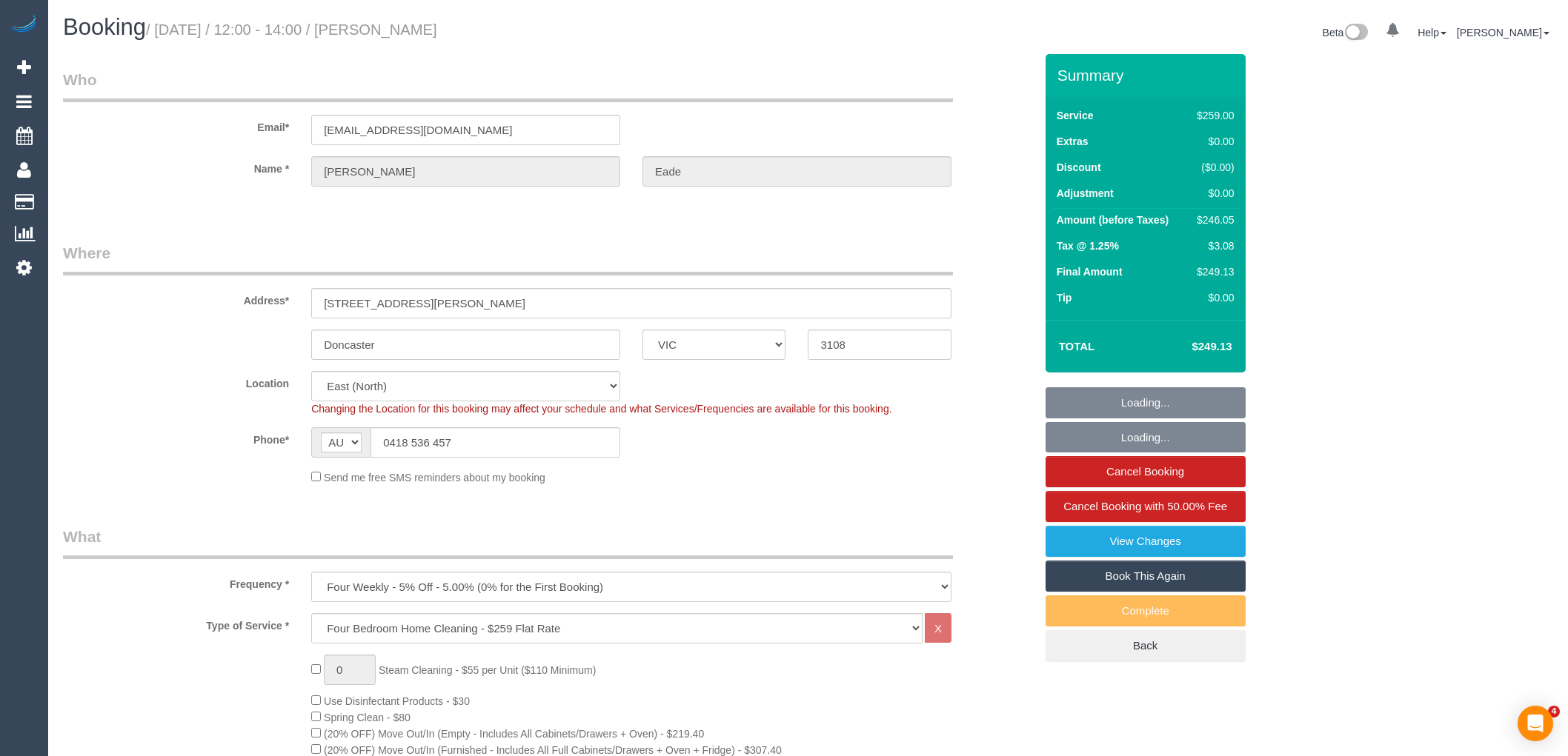
select select "VIC"
select select "string:stripe-pm_1QFMuQ2GScqysDRVZfGy2afx"
select select "object:665"
select select "number:28"
select select "number:14"
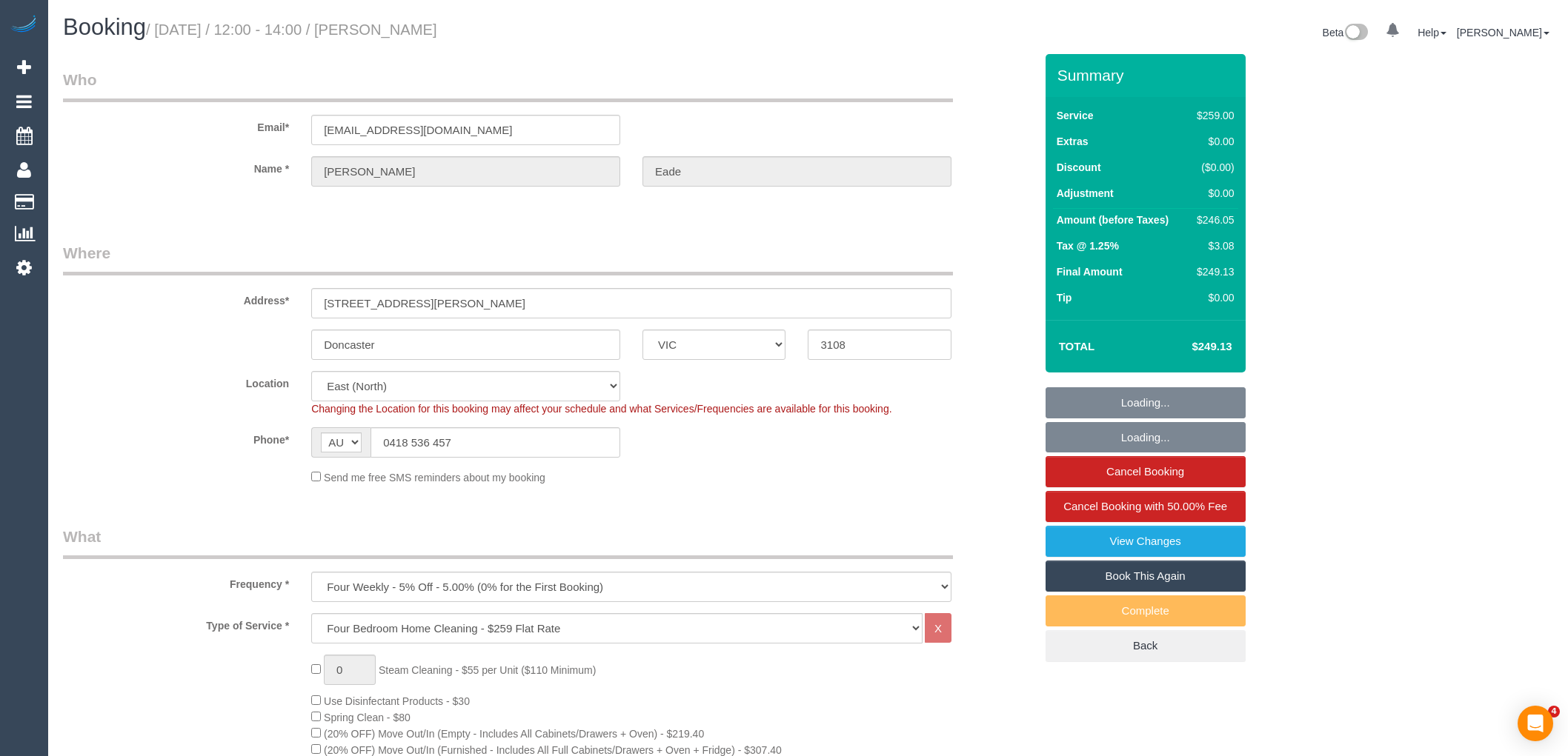
select select "number:19"
select select "number:22"
select select "number:33"
select select "number:12"
select select "spot1"
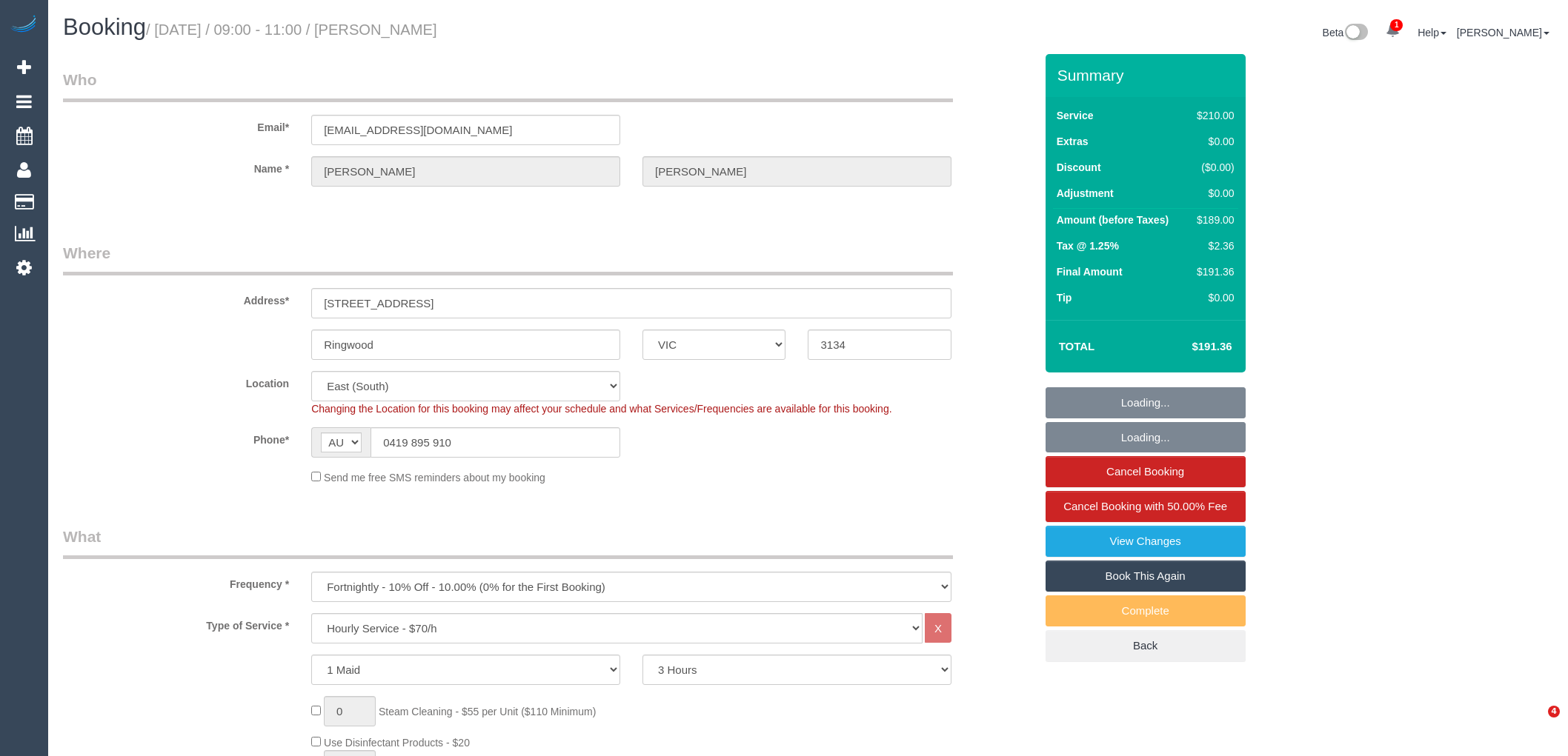
select select "VIC"
select select "180"
select select "number:32"
select select "object:858"
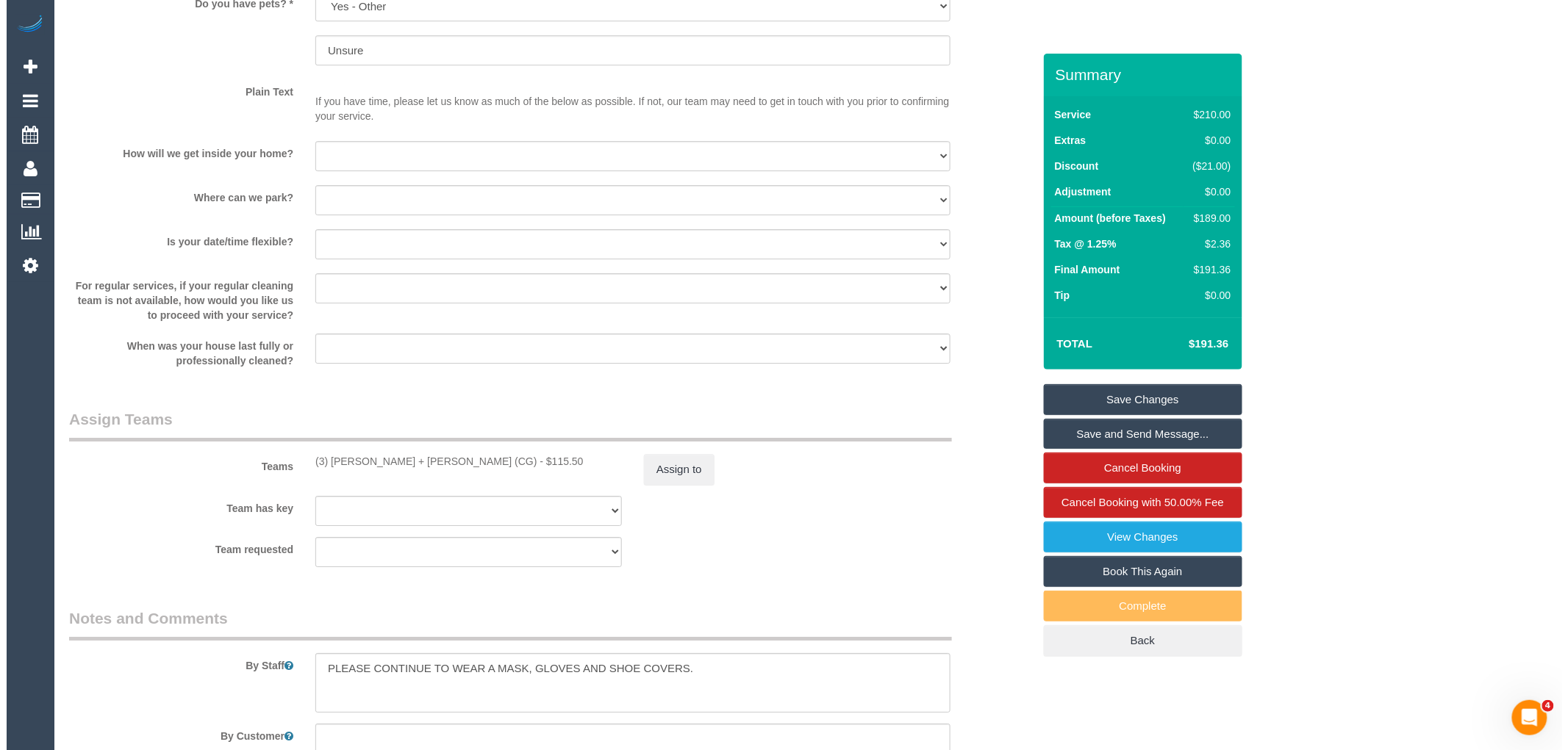
scroll to position [1959, 0]
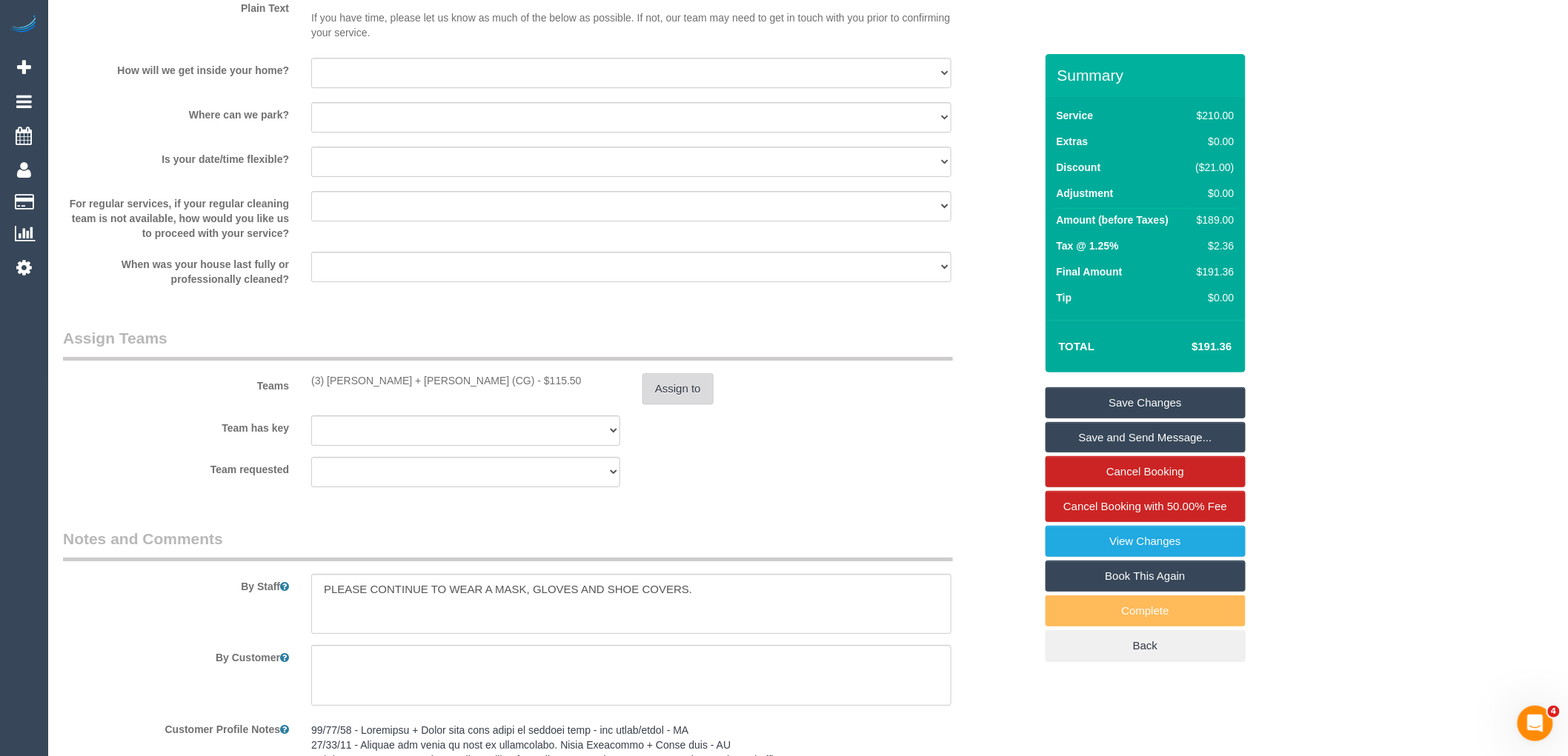
click at [655, 402] on button "Assign to" at bounding box center [678, 389] width 71 height 31
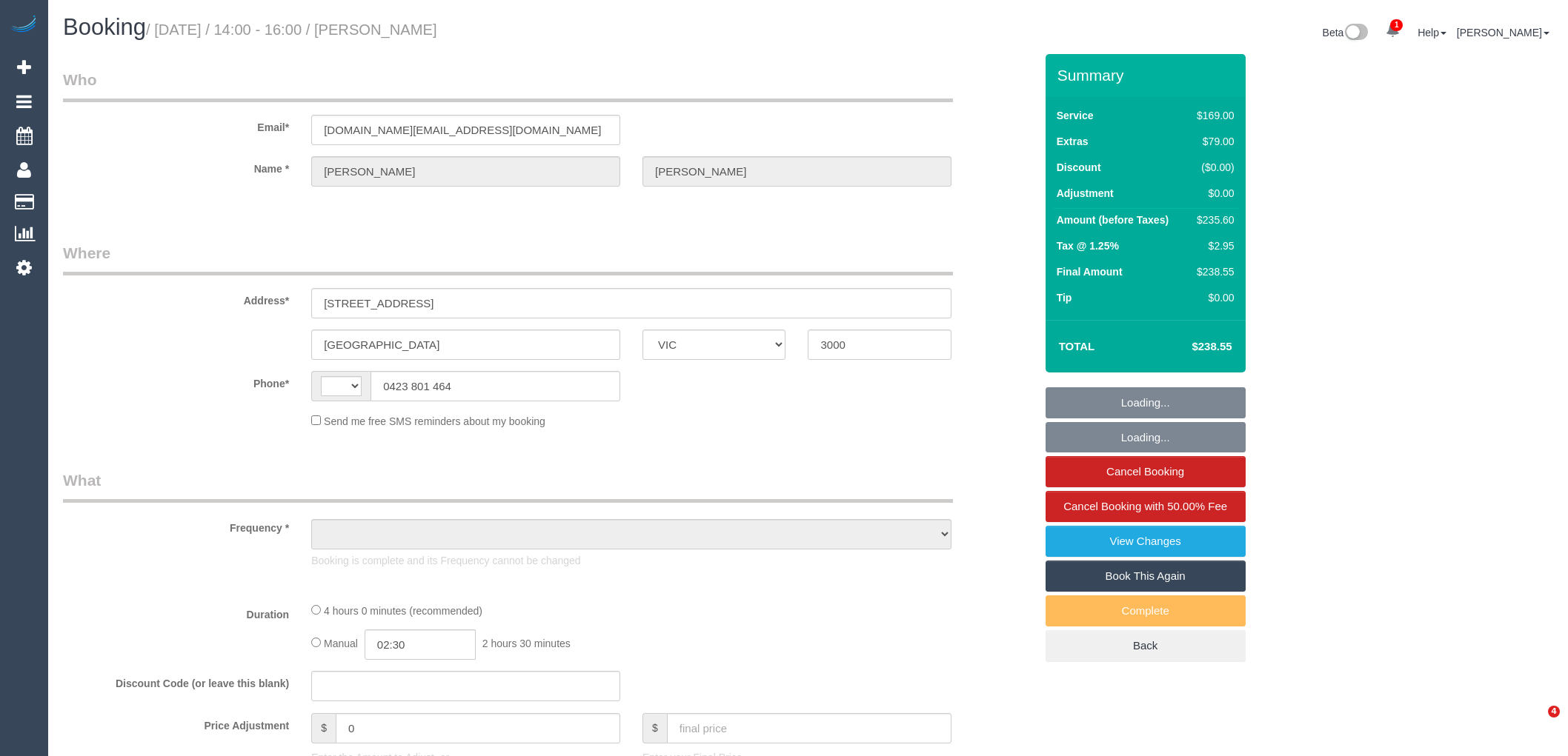
select select "VIC"
select select "object:303"
select select "string:stripe-pm_1QlVLd2GScqysDRVpN2cy1Ds"
select select "number:28"
select select "number:14"
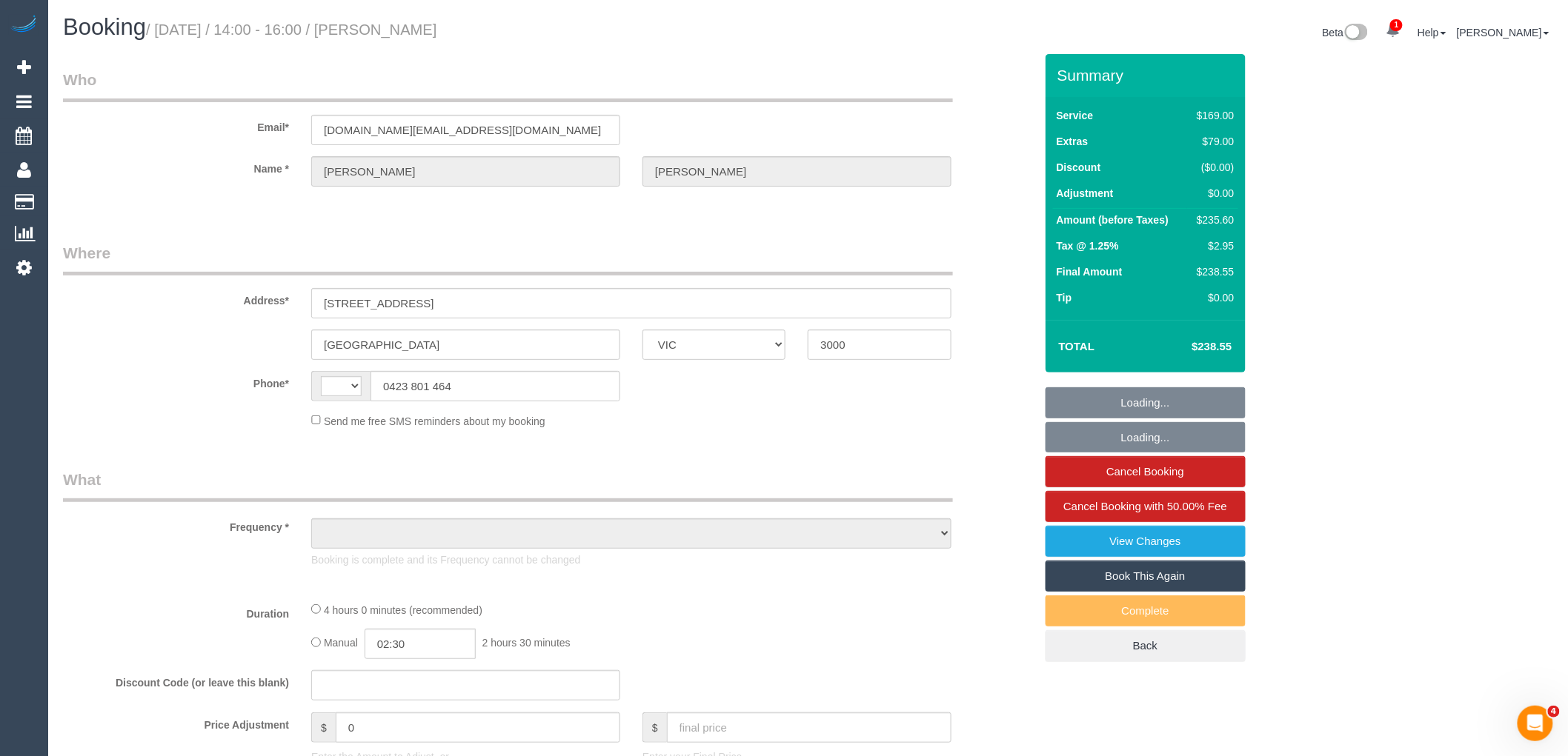
select select "number:20"
select select "number:24"
select select "number:34"
select select "number:26"
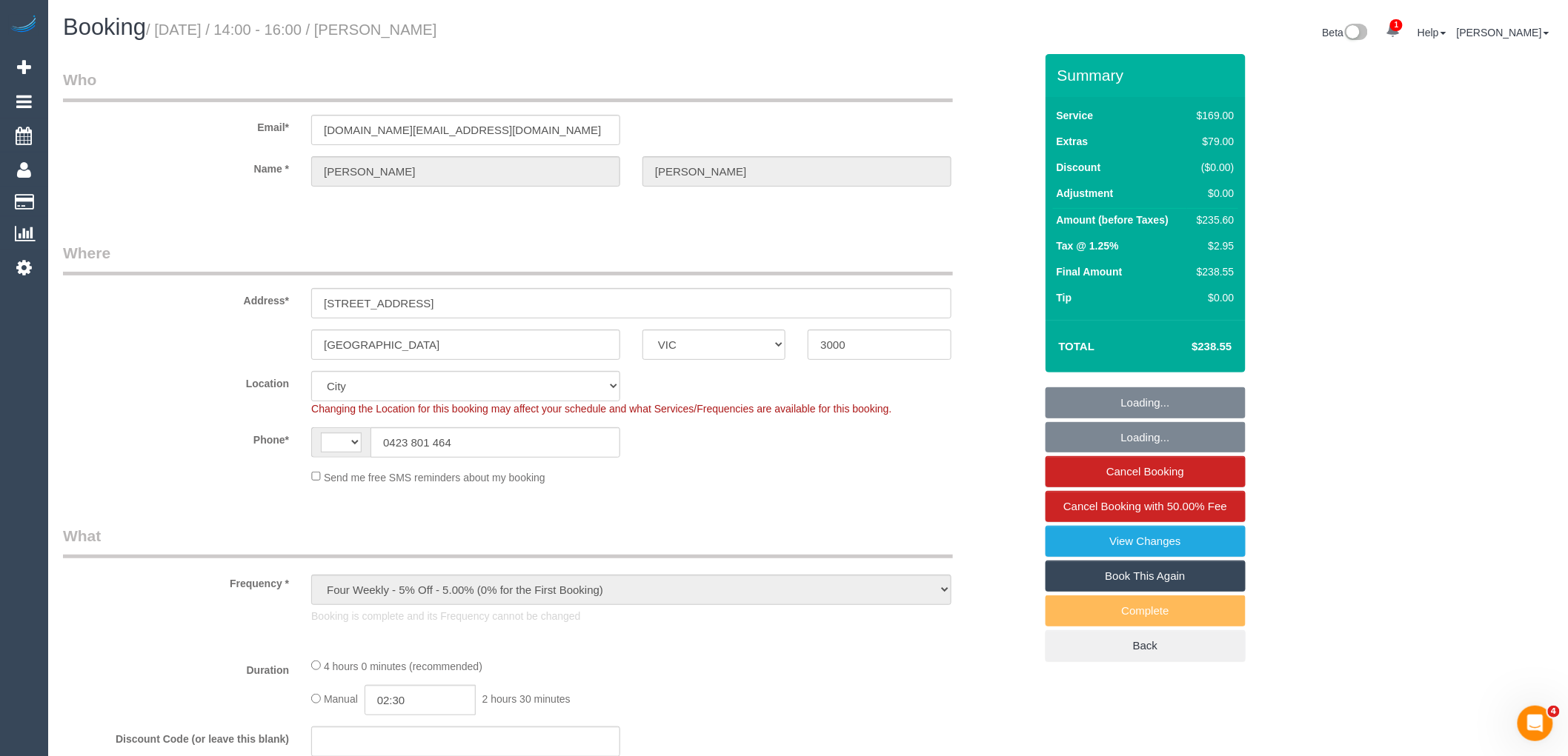
select select "object:801"
select select "string:AU"
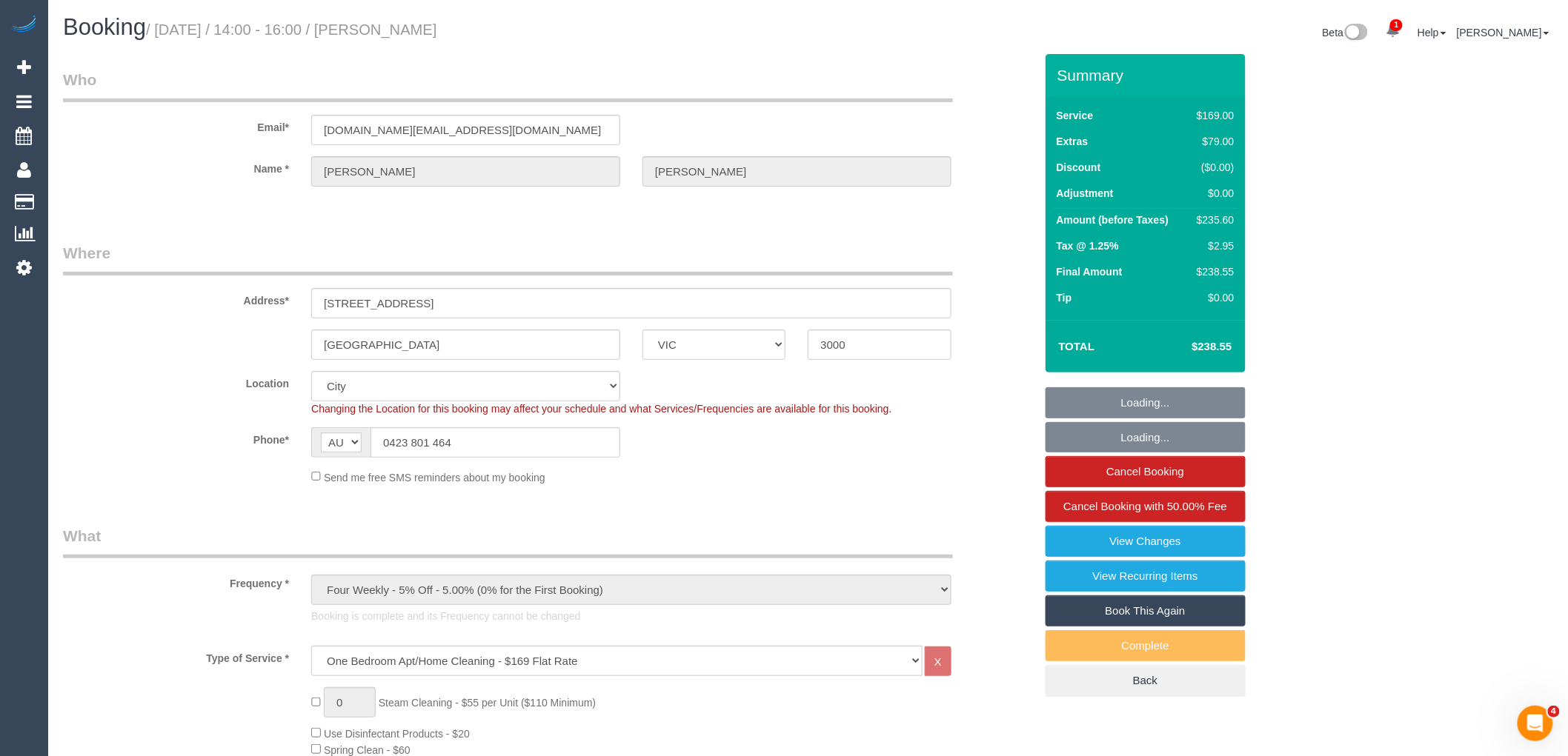
select select "spot1"
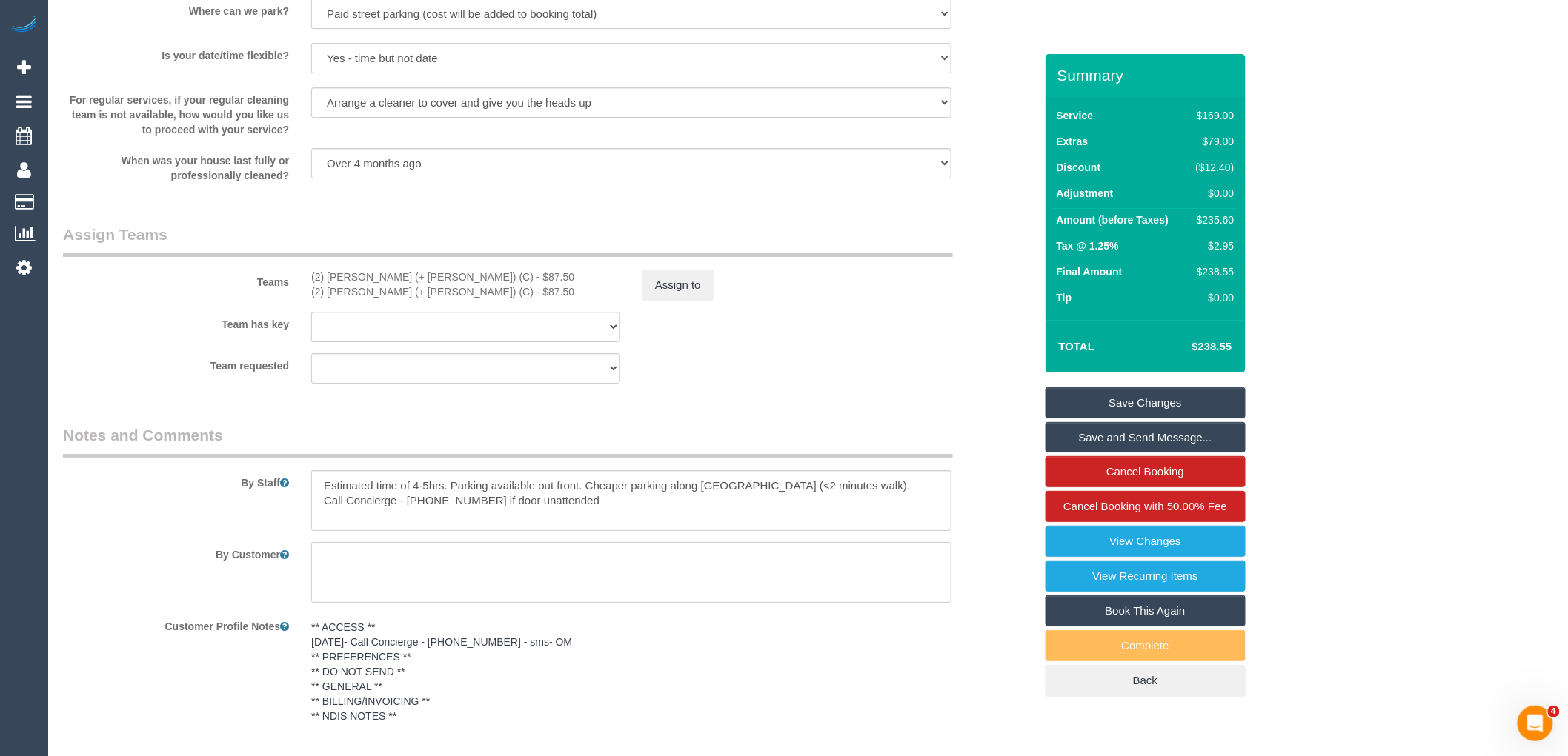
scroll to position [2053, 0]
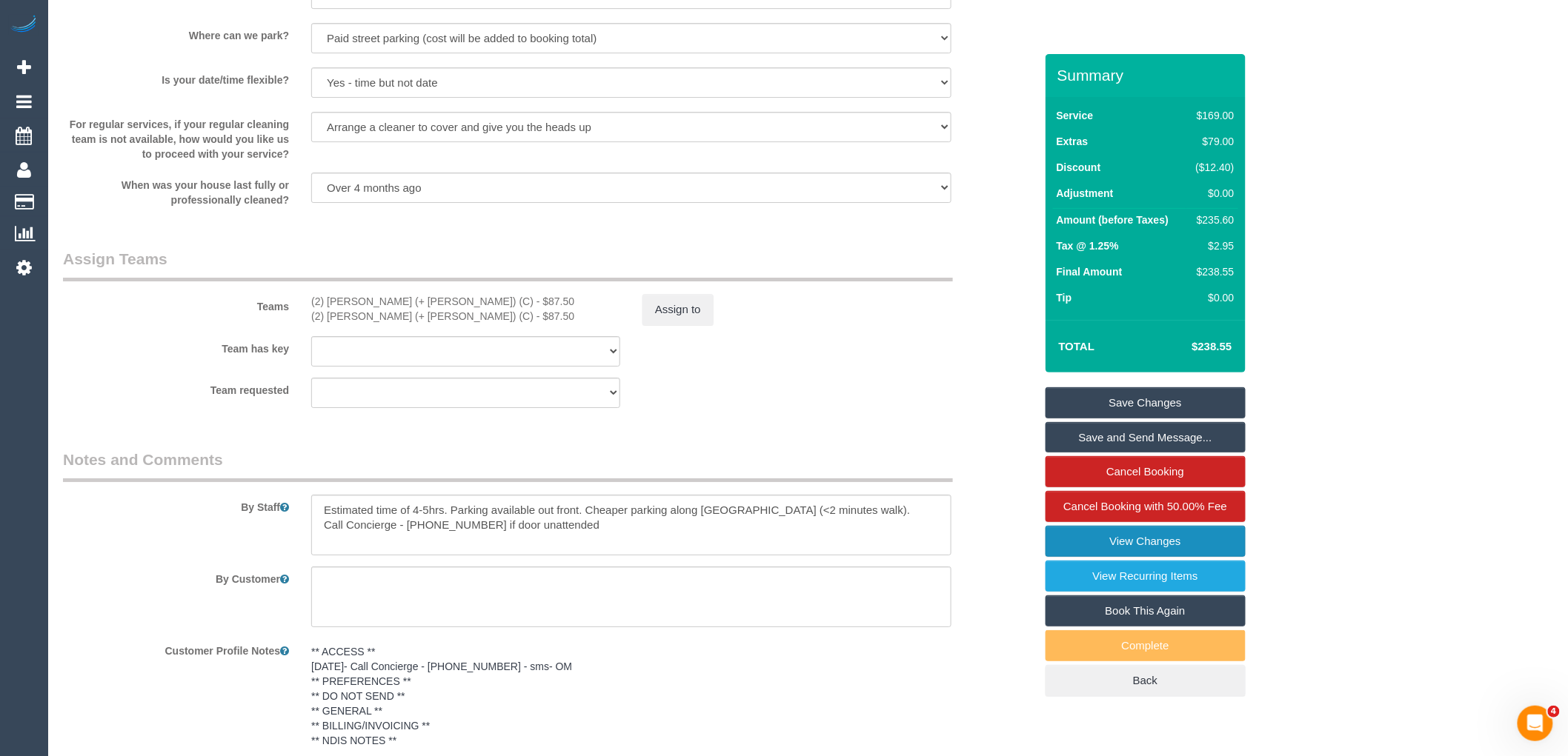
click at [1158, 547] on link "View Changes" at bounding box center [1145, 541] width 200 height 31
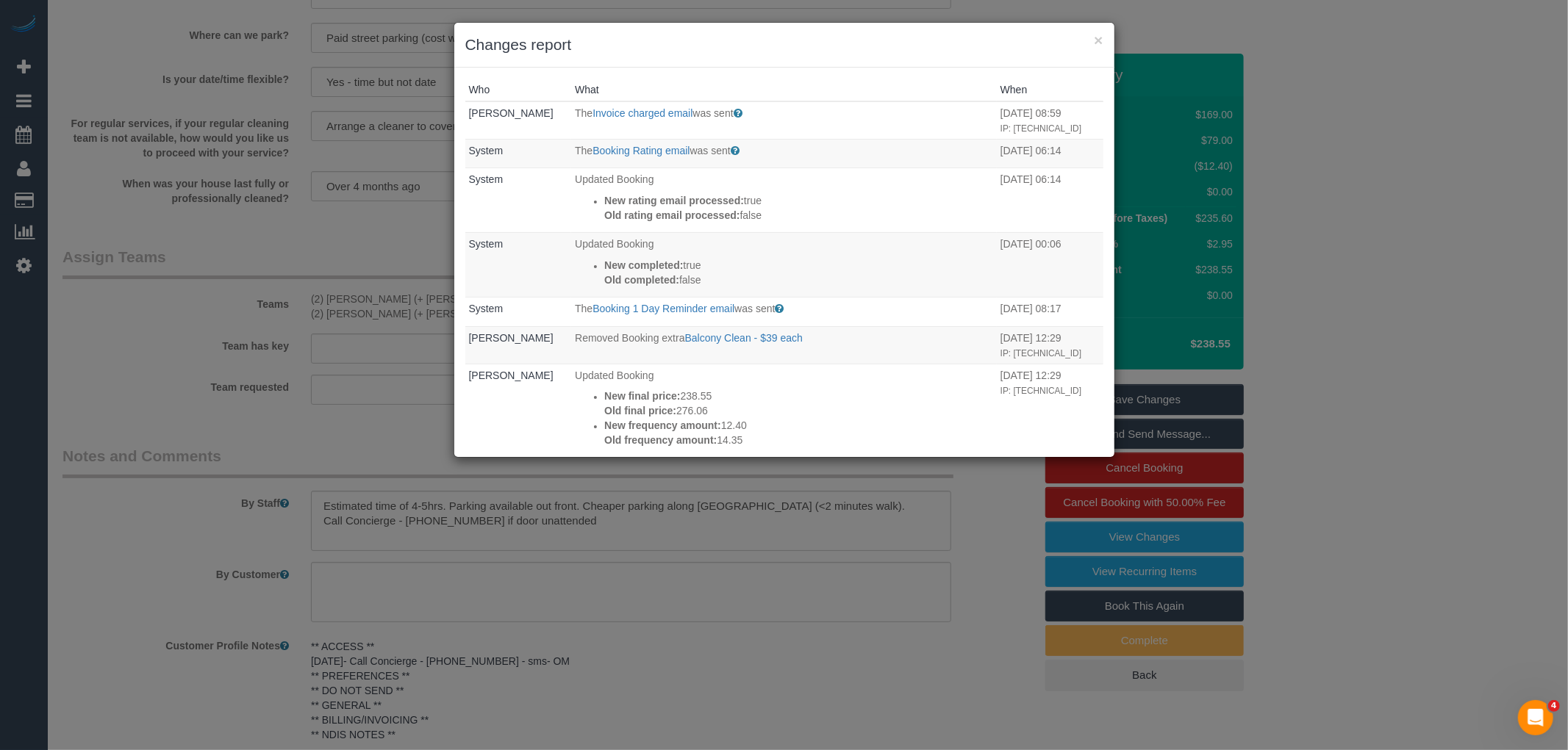
click at [1093, 38] on h3 "Changes report" at bounding box center [784, 45] width 638 height 22
click at [1095, 38] on button "×" at bounding box center [1098, 40] width 9 height 15
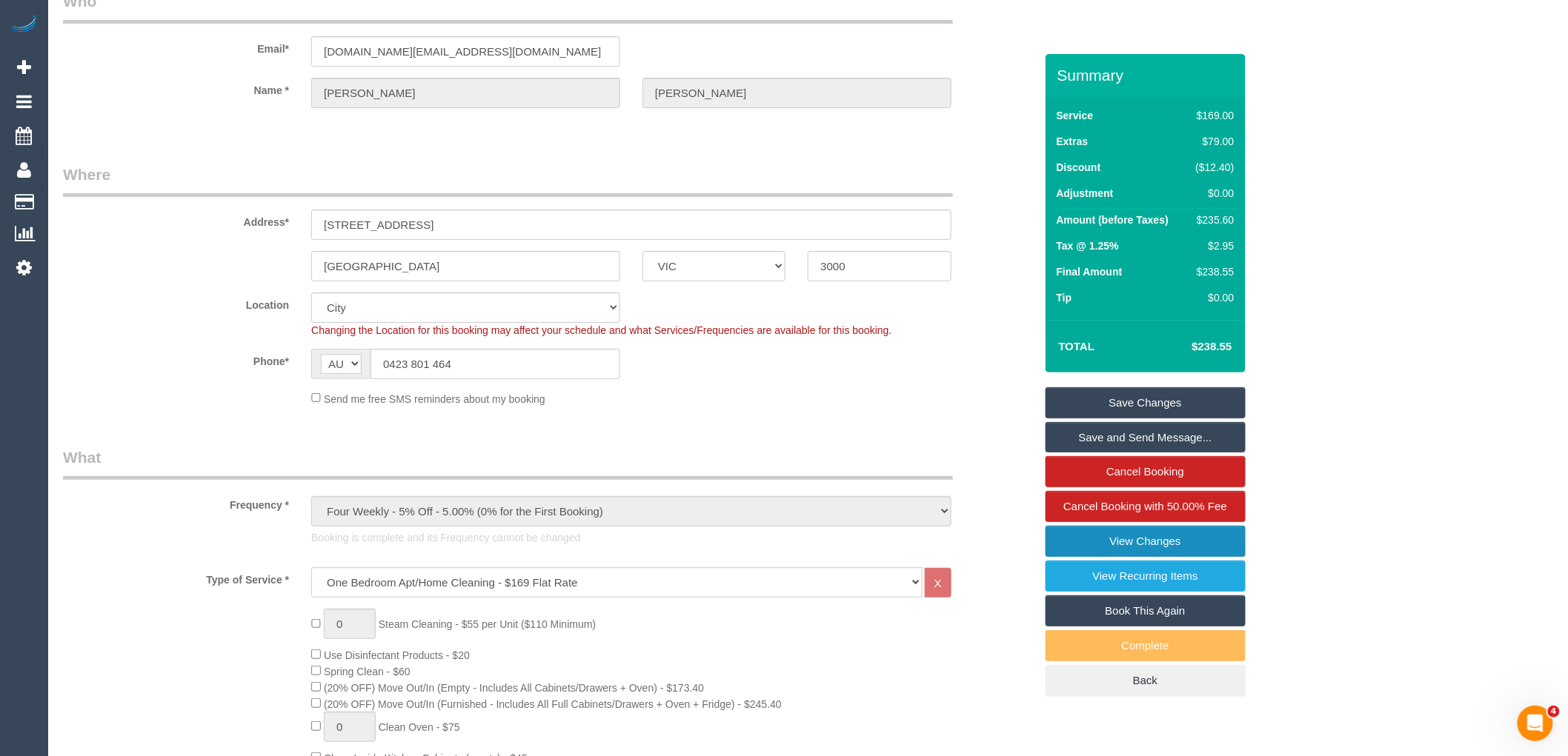
scroll to position [0, 0]
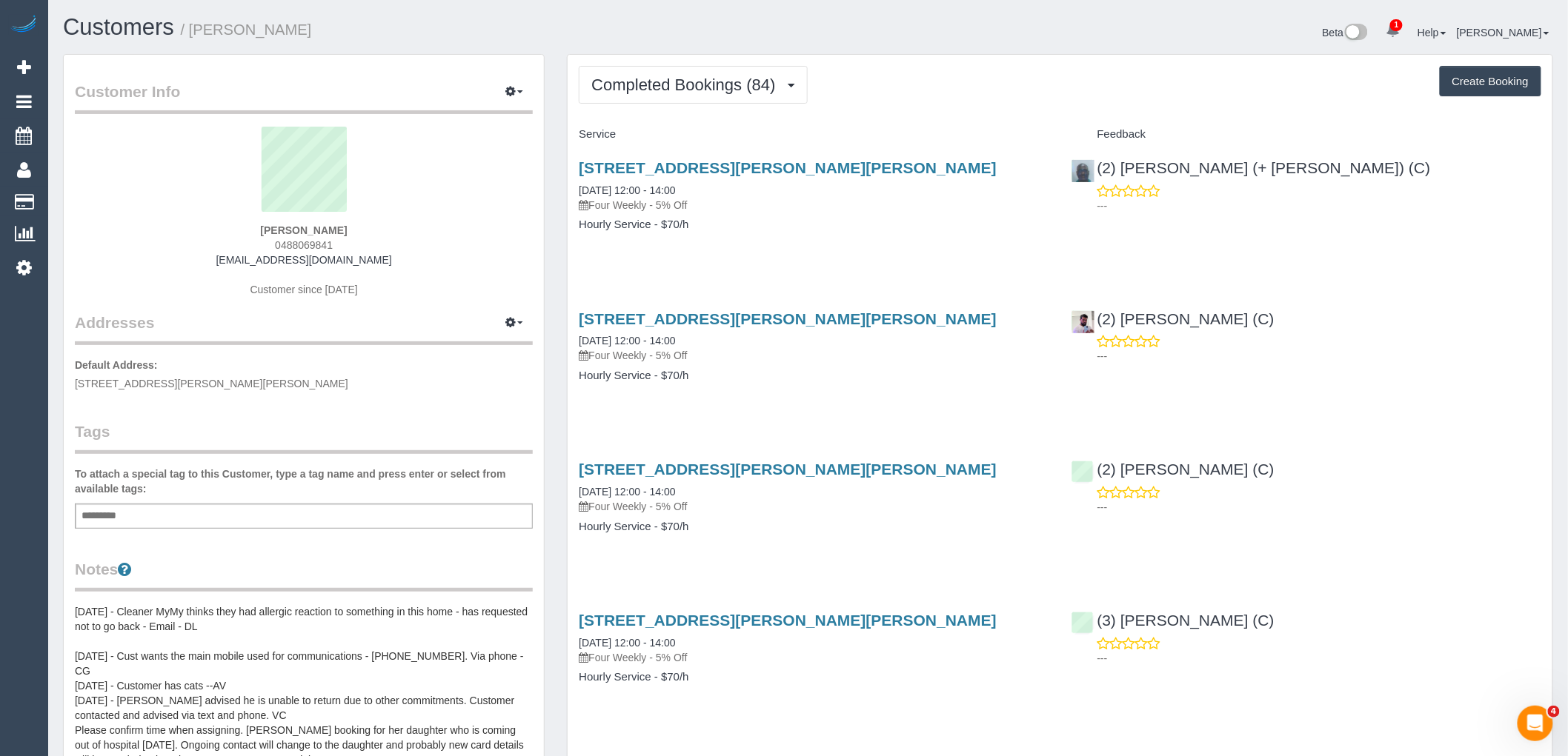
scroll to position [3997, 1568]
click at [708, 94] on button "Completed Bookings (84)" at bounding box center [693, 84] width 228 height 37
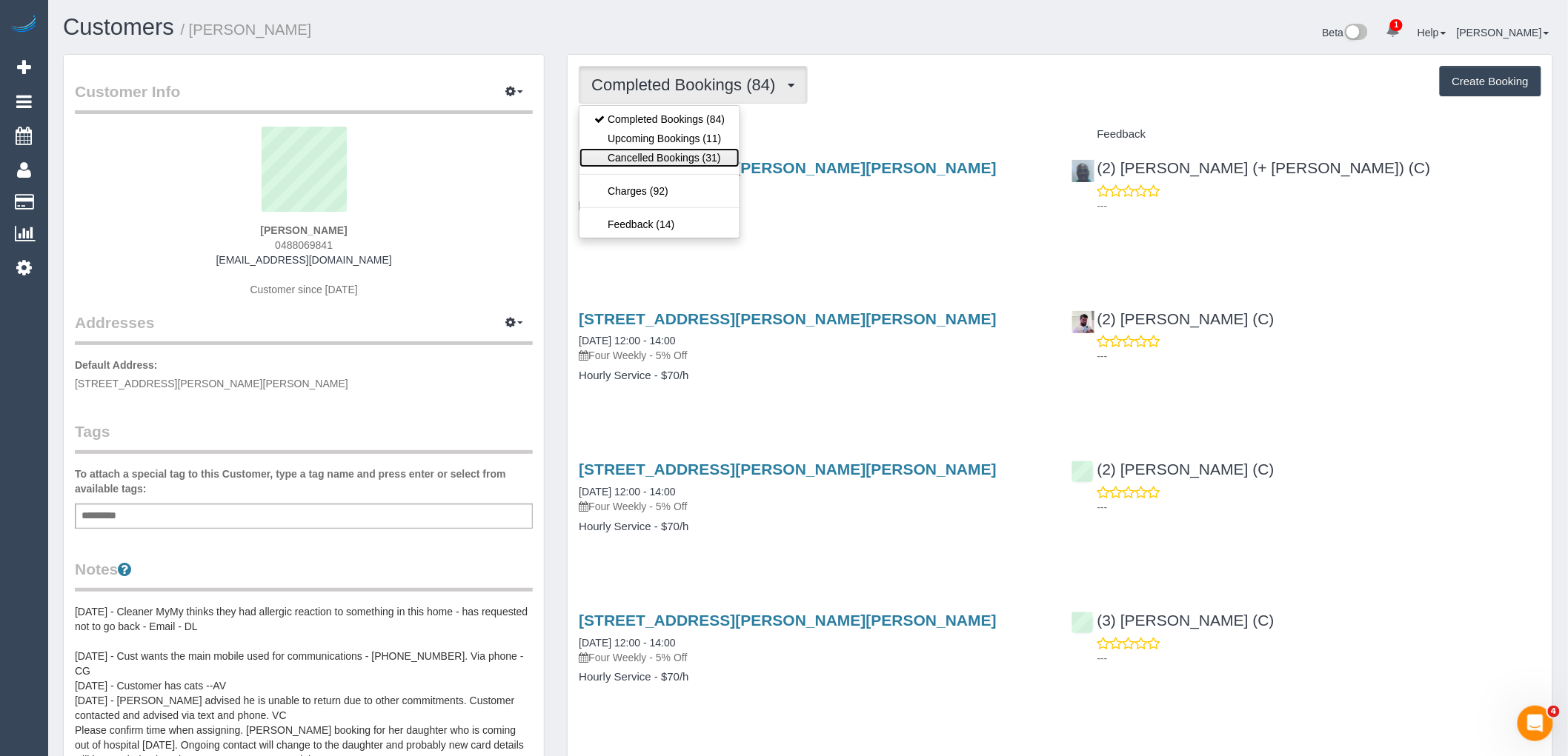
click at [669, 156] on link "Cancelled Bookings (31)" at bounding box center [659, 158] width 160 height 19
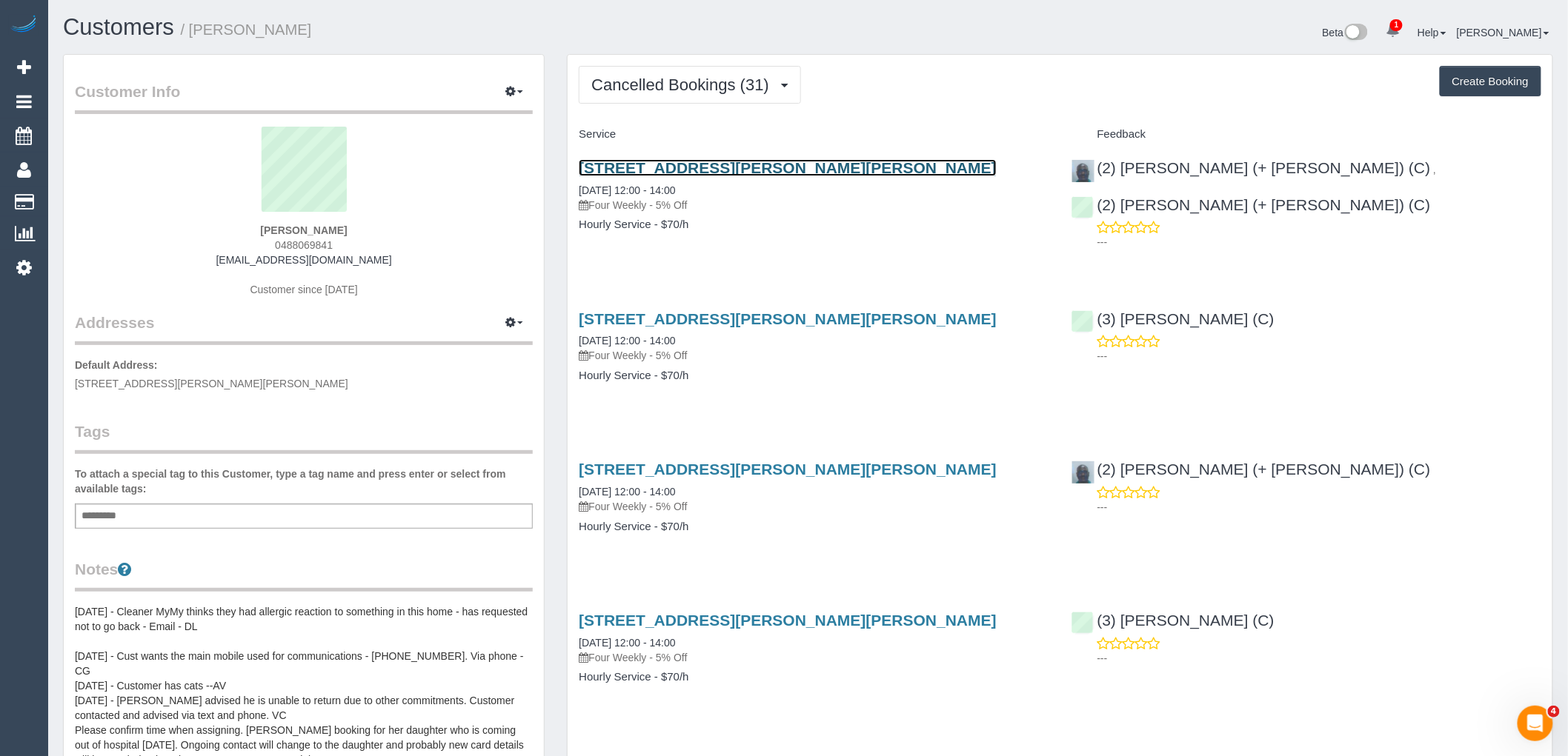
click at [679, 164] on link "[STREET_ADDRESS][PERSON_NAME][PERSON_NAME]" at bounding box center [788, 168] width 418 height 17
